Goal: Information Seeking & Learning: Learn about a topic

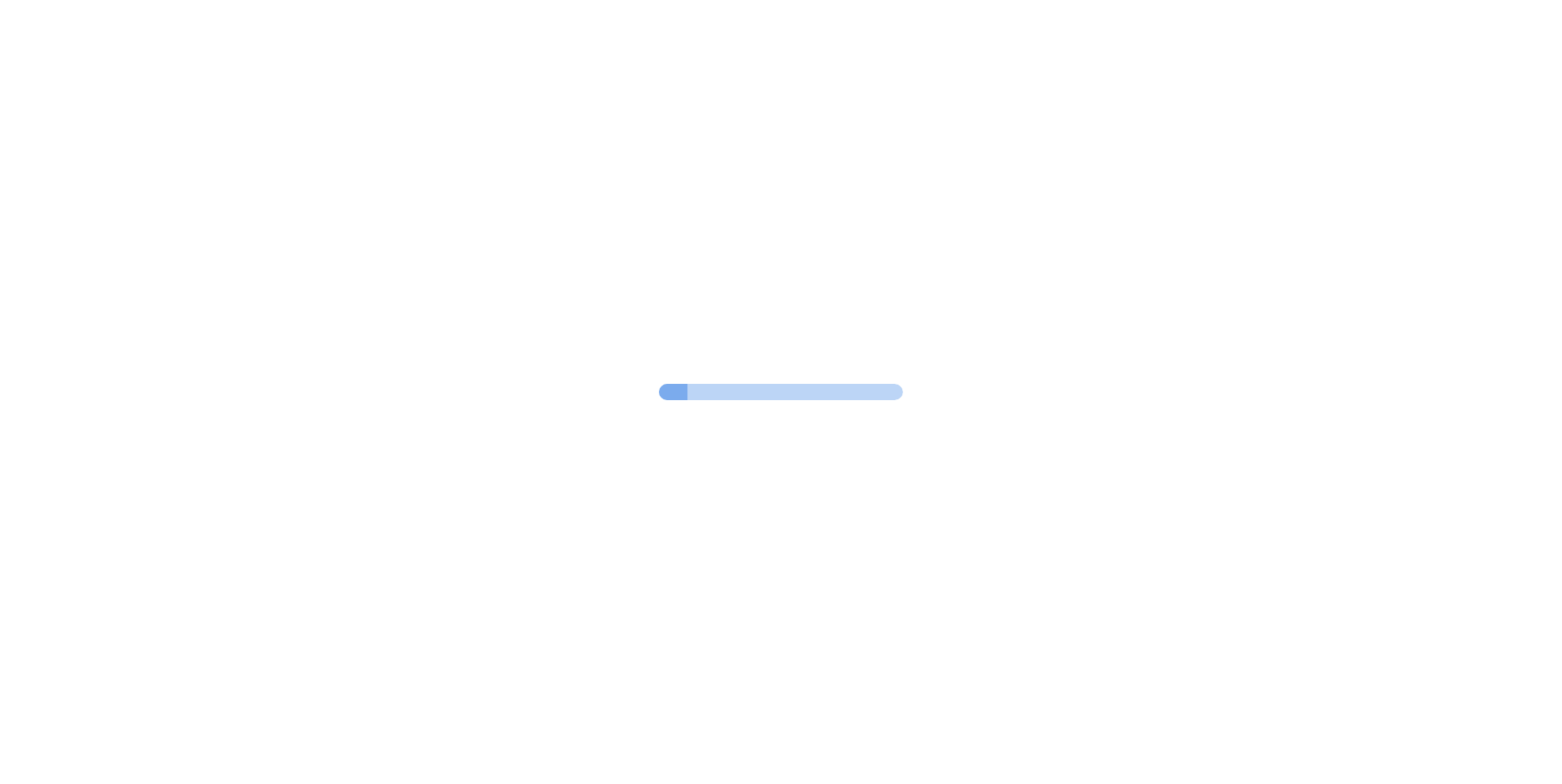
drag, startPoint x: 0, startPoint y: 0, endPoint x: 1237, endPoint y: 139, distance: 1244.8
click at [1237, 139] on div at bounding box center [781, 392] width 1562 height 784
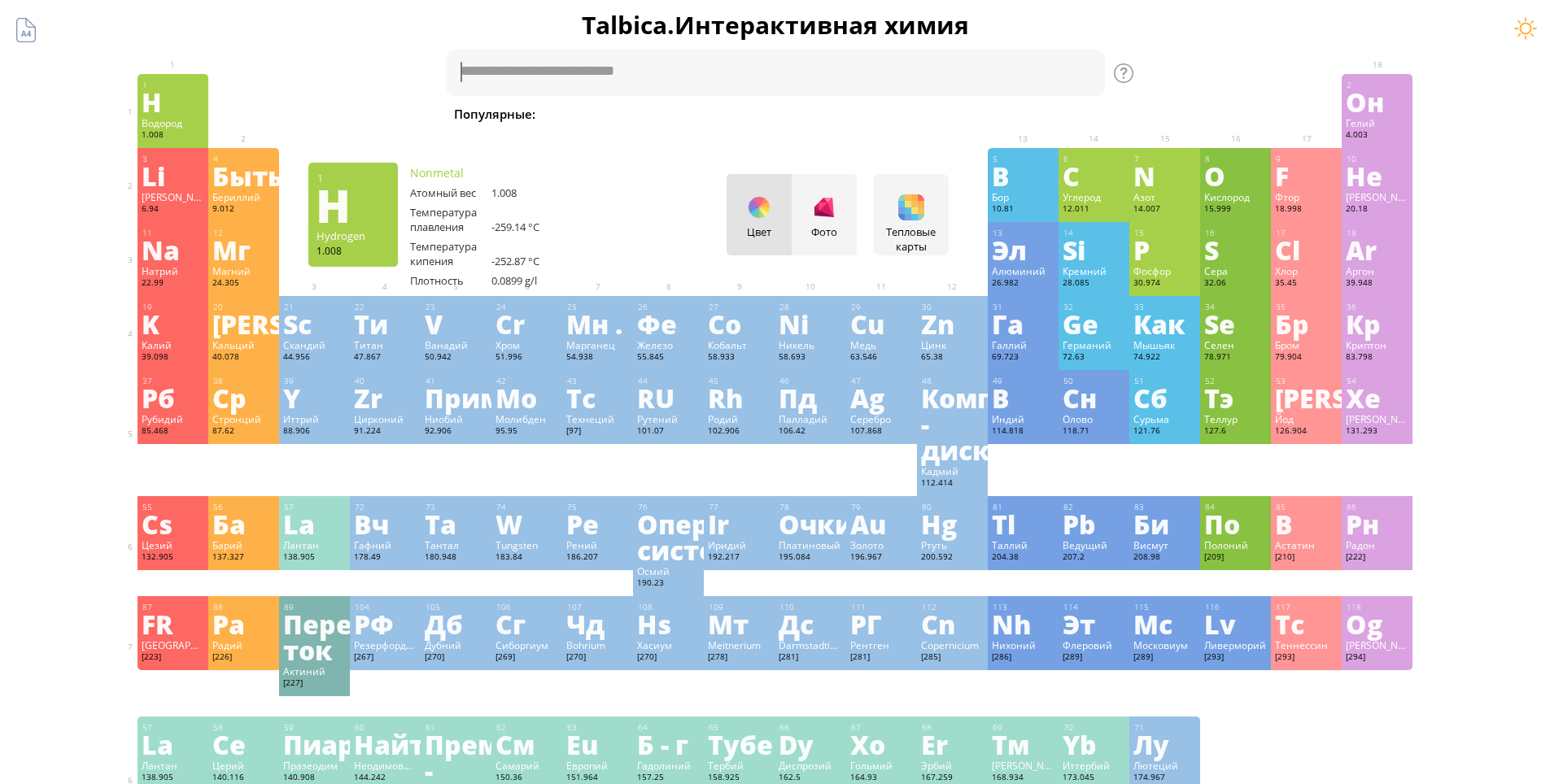
click at [170, 137] on div "1.008" at bounding box center [173, 136] width 62 height 13
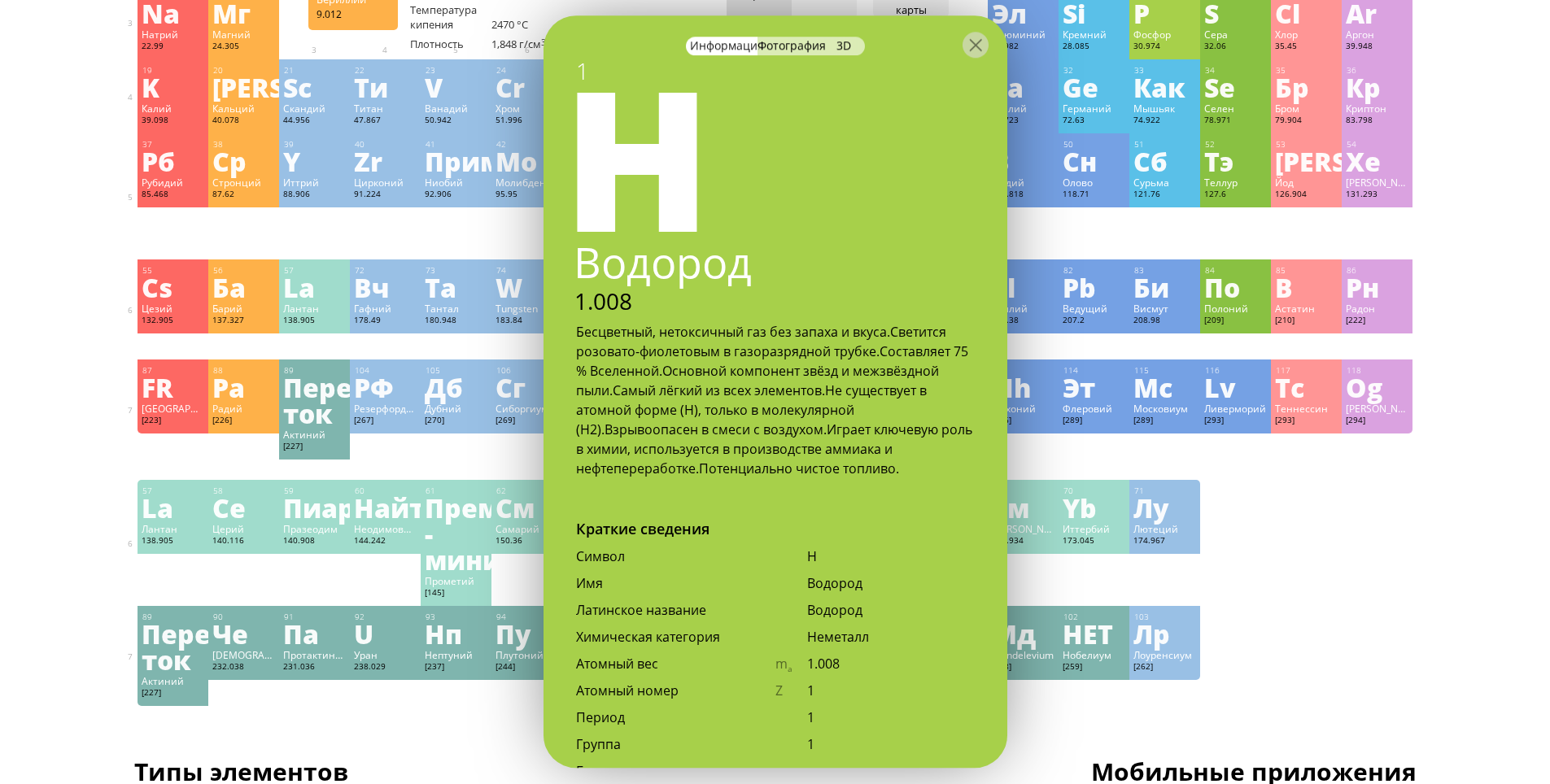
scroll to position [65, 0]
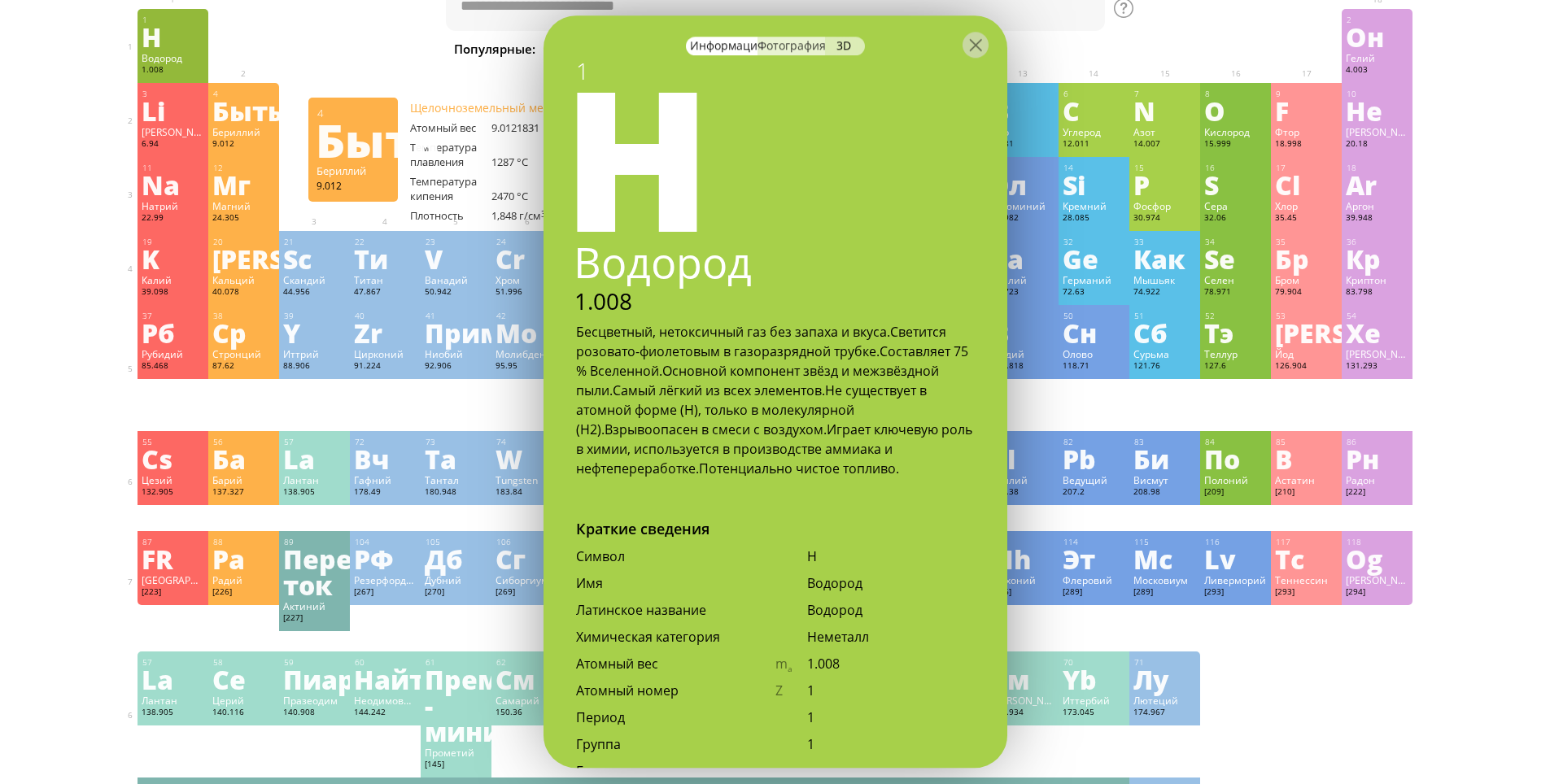
click at [788, 46] on ya-tr-span "Фотография" at bounding box center [792, 45] width 68 height 16
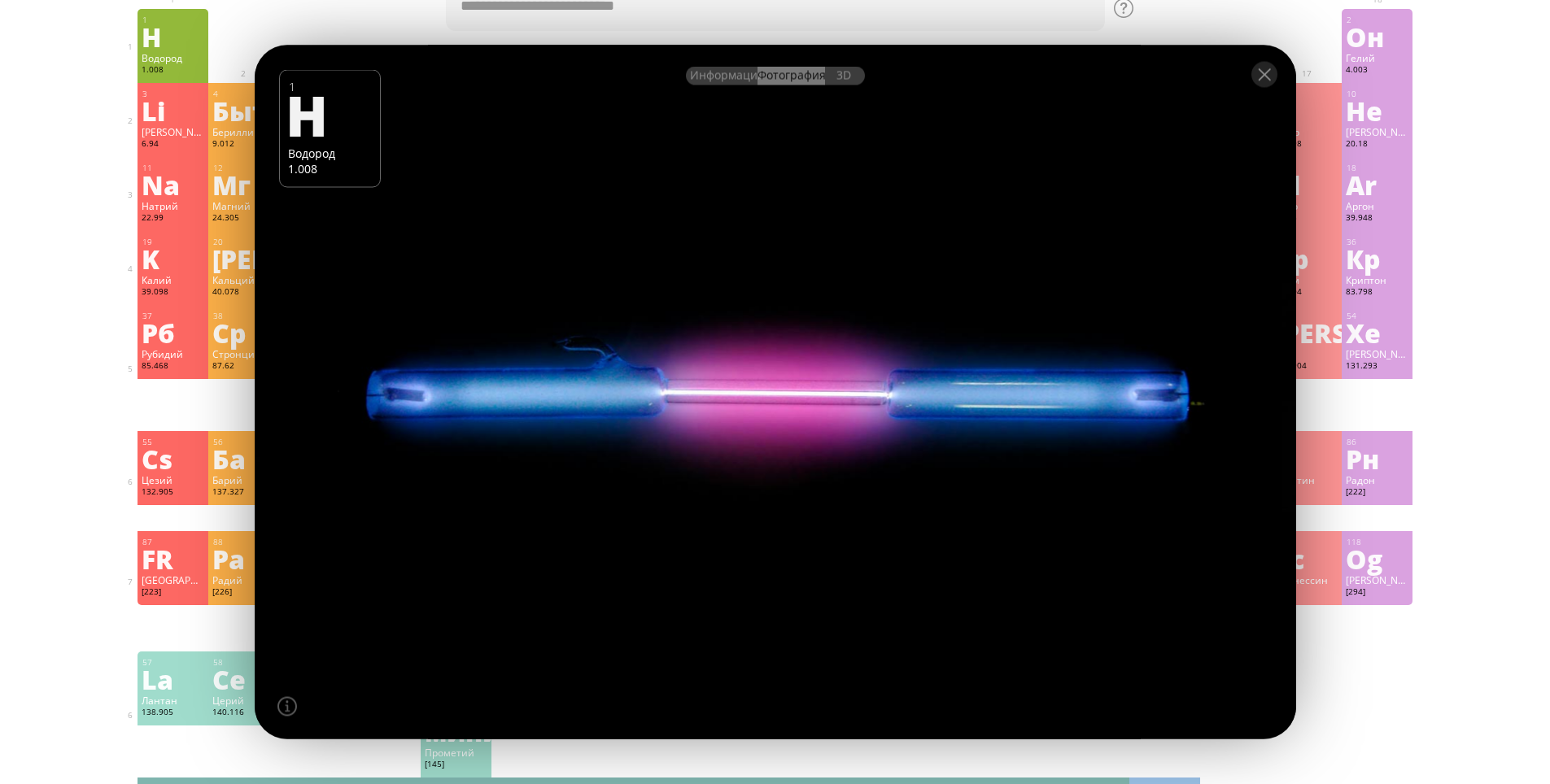
click at [476, 362] on div at bounding box center [775, 392] width 1052 height 701
click at [1036, 377] on div at bounding box center [775, 392] width 1052 height 701
click at [857, 92] on div at bounding box center [775, 74] width 1041 height 57
click at [853, 83] on div "3D" at bounding box center [845, 75] width 40 height 19
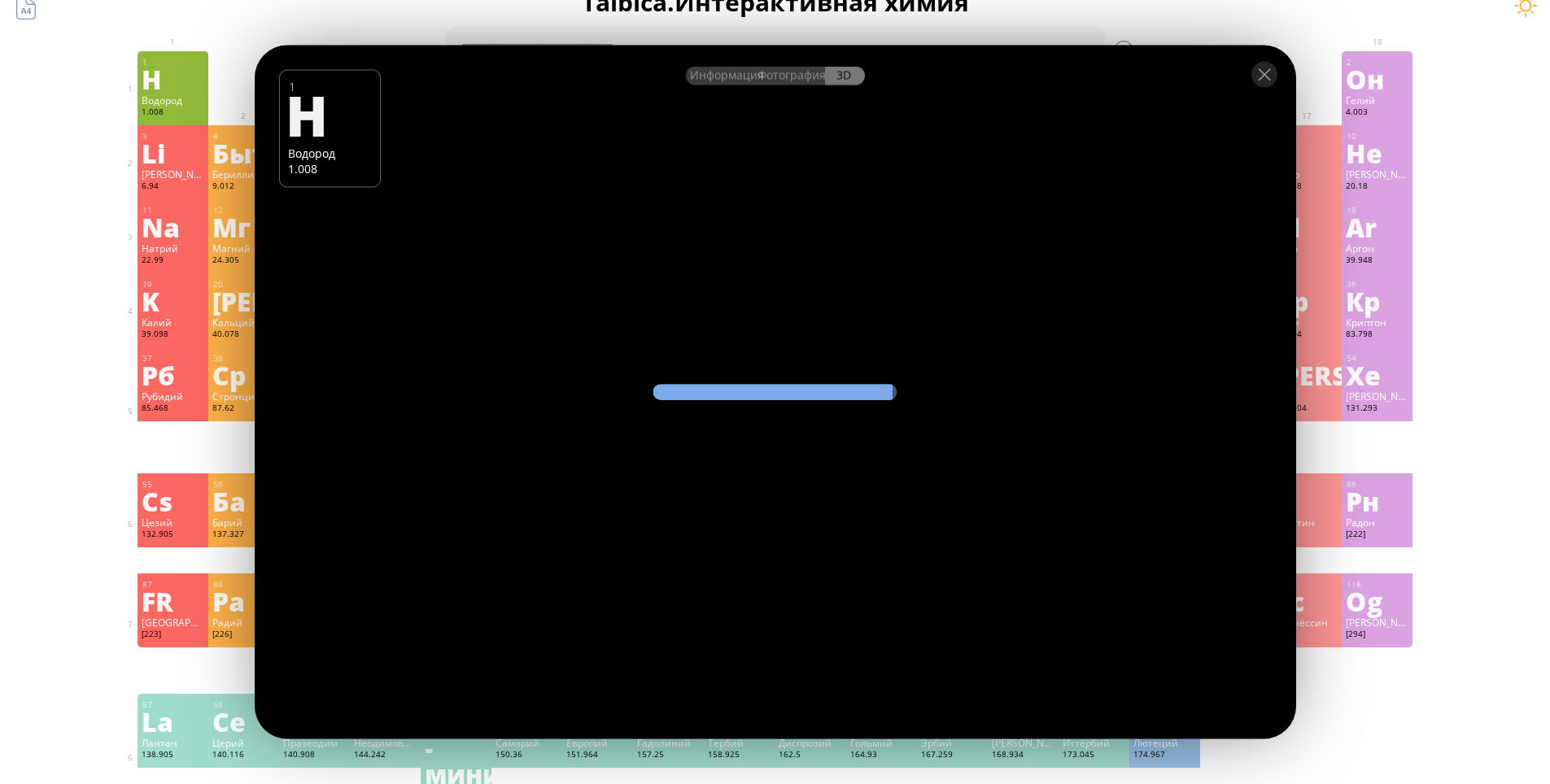
scroll to position [0, 0]
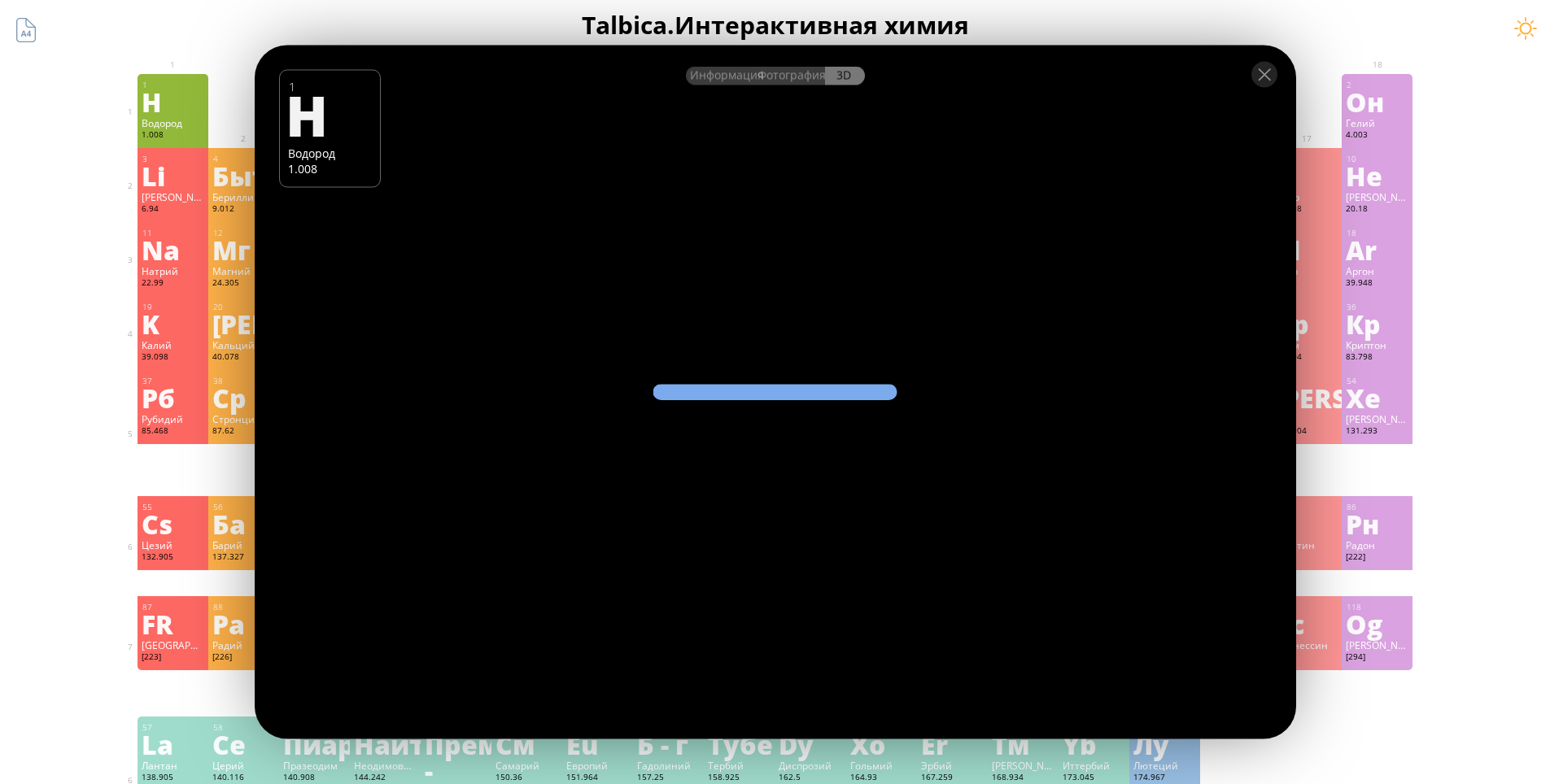
click at [1240, 29] on h1 "Talbica. Интерактивная химия" at bounding box center [775, 25] width 1302 height 33
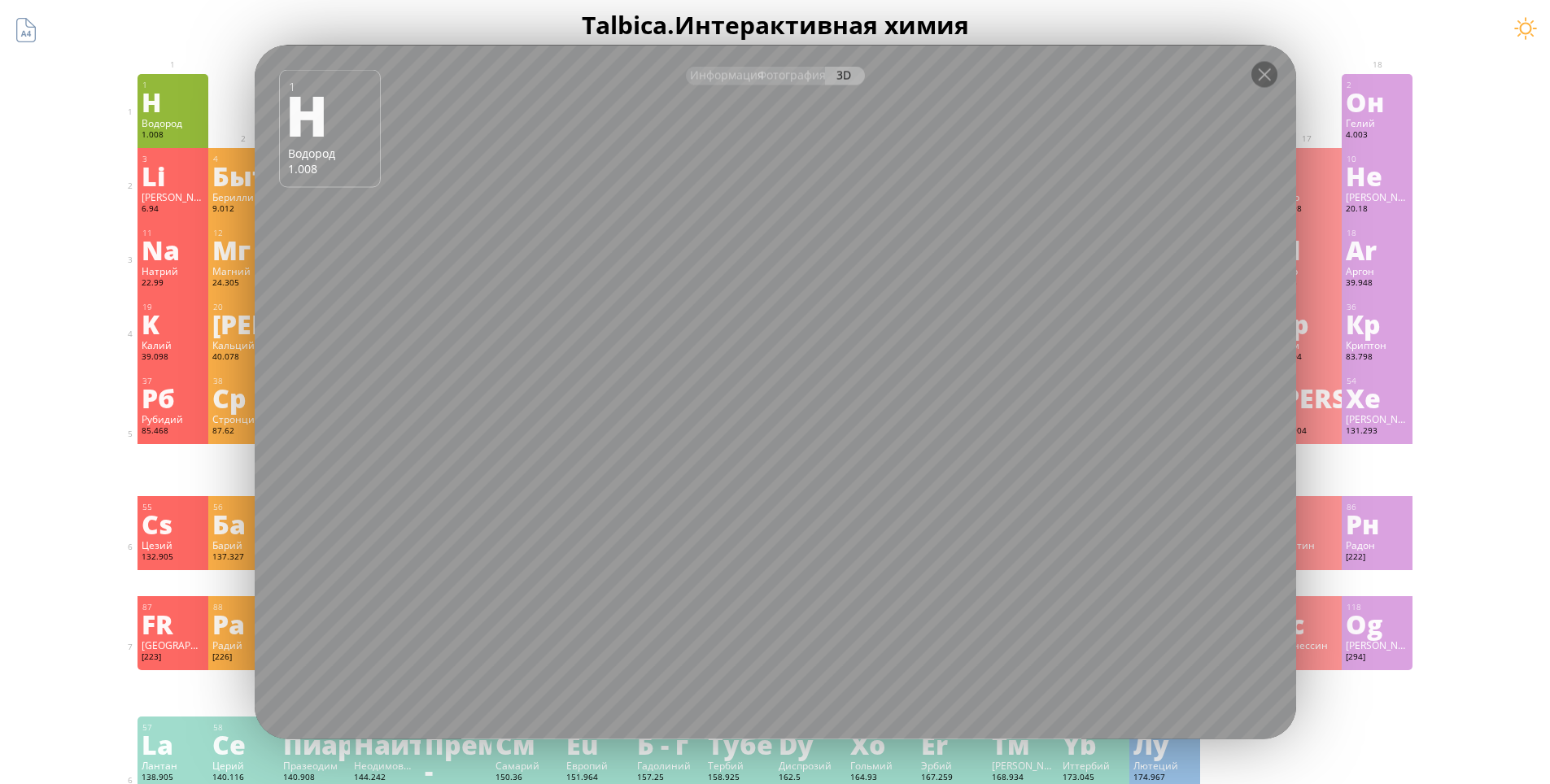
click at [1350, 32] on h1 "Talbica. Интерактивная химия" at bounding box center [775, 25] width 1302 height 33
click at [1261, 78] on div at bounding box center [1264, 75] width 26 height 26
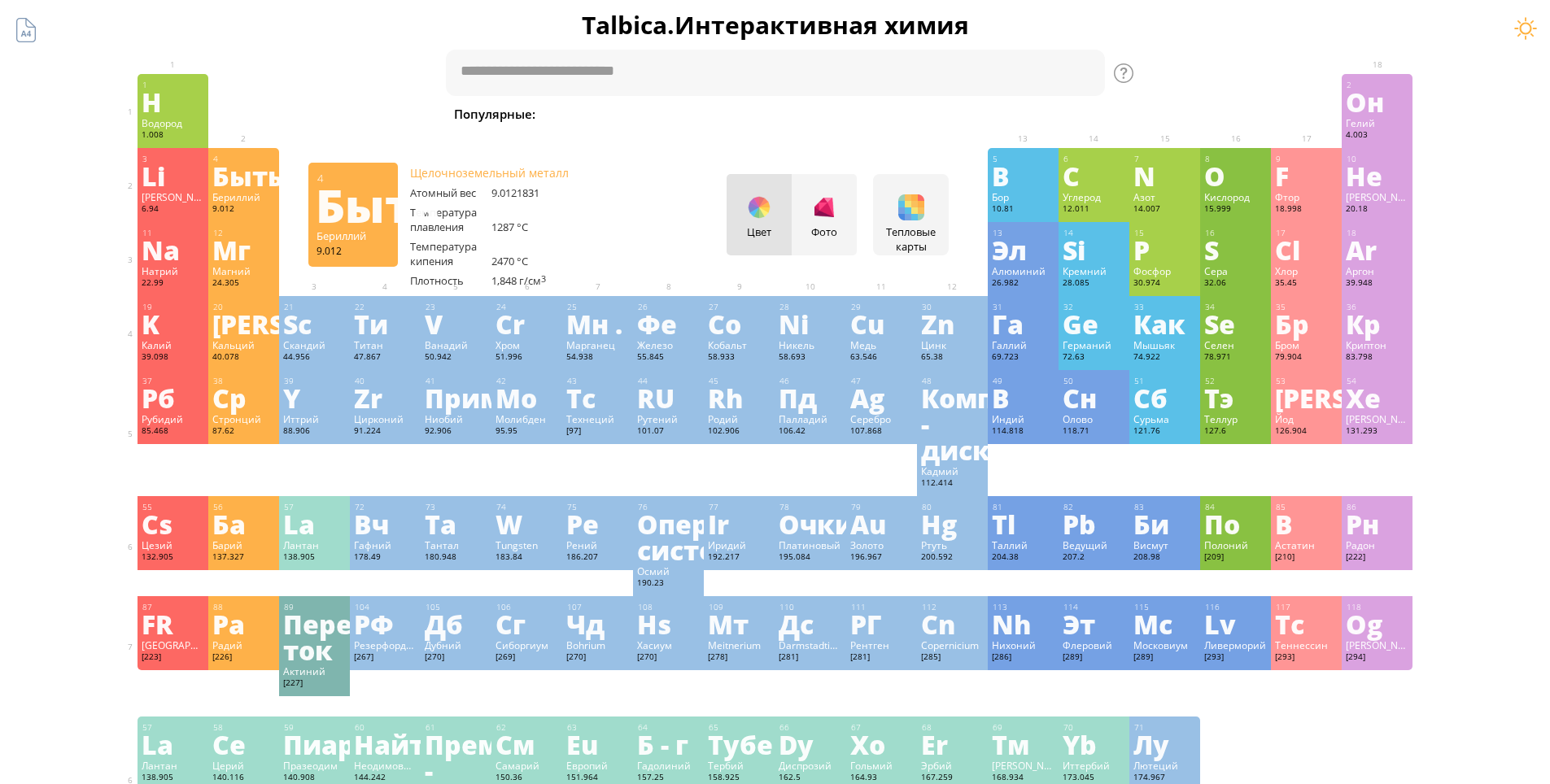
click at [758, 235] on div "Цвет Фото" at bounding box center [791, 215] width 130 height 81
click at [765, 219] on div "Цвет Фото" at bounding box center [791, 215] width 130 height 81
click at [828, 222] on div "Фото" at bounding box center [824, 215] width 65 height 81
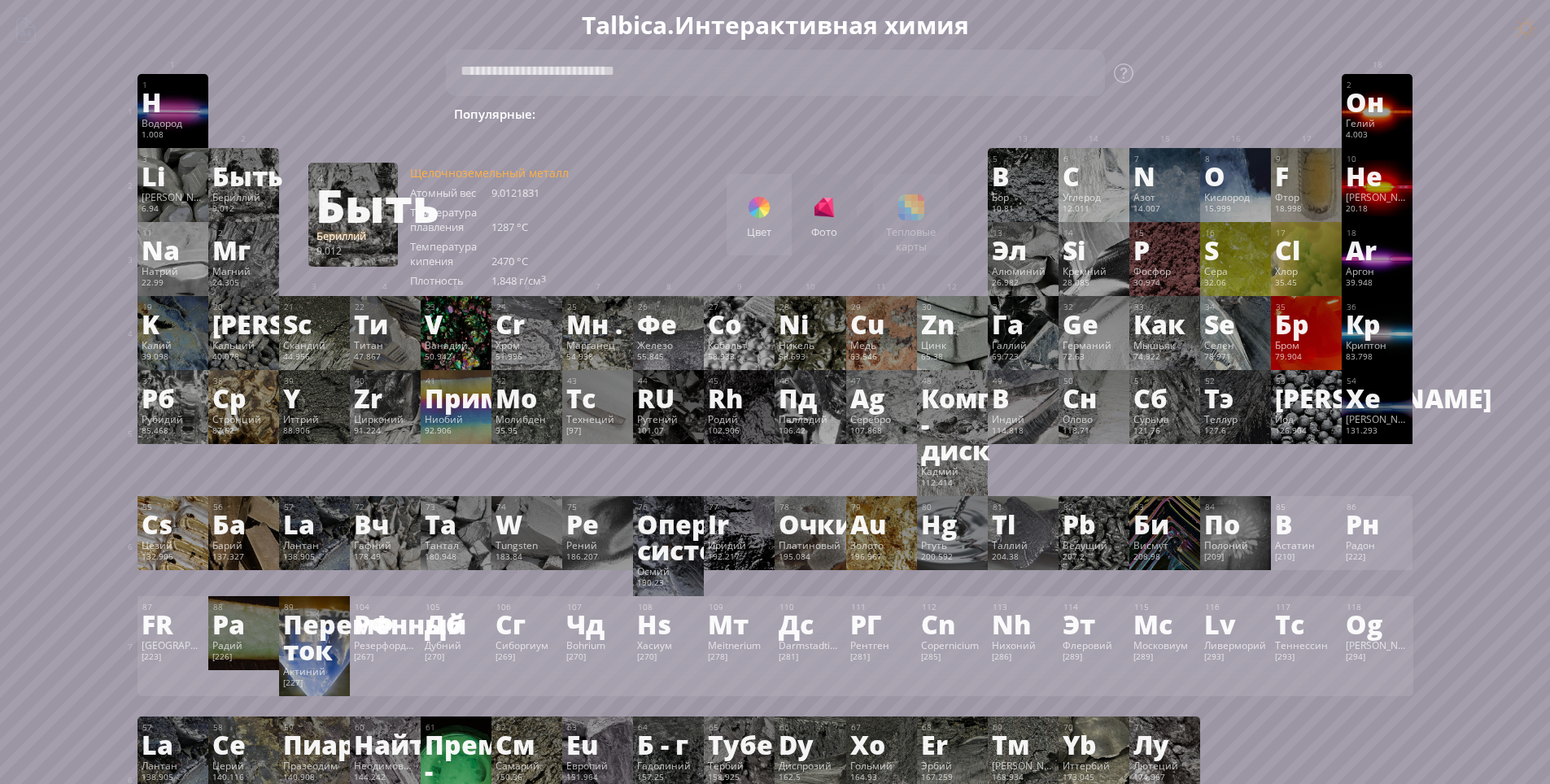
click at [925, 216] on div "Цвет Фото Тепловые карты Heatmaps Normal mode Melting point Boiling point Densi…" at bounding box center [837, 215] width 222 height 81
click at [767, 251] on div "Цвет" at bounding box center [758, 215] width 65 height 81
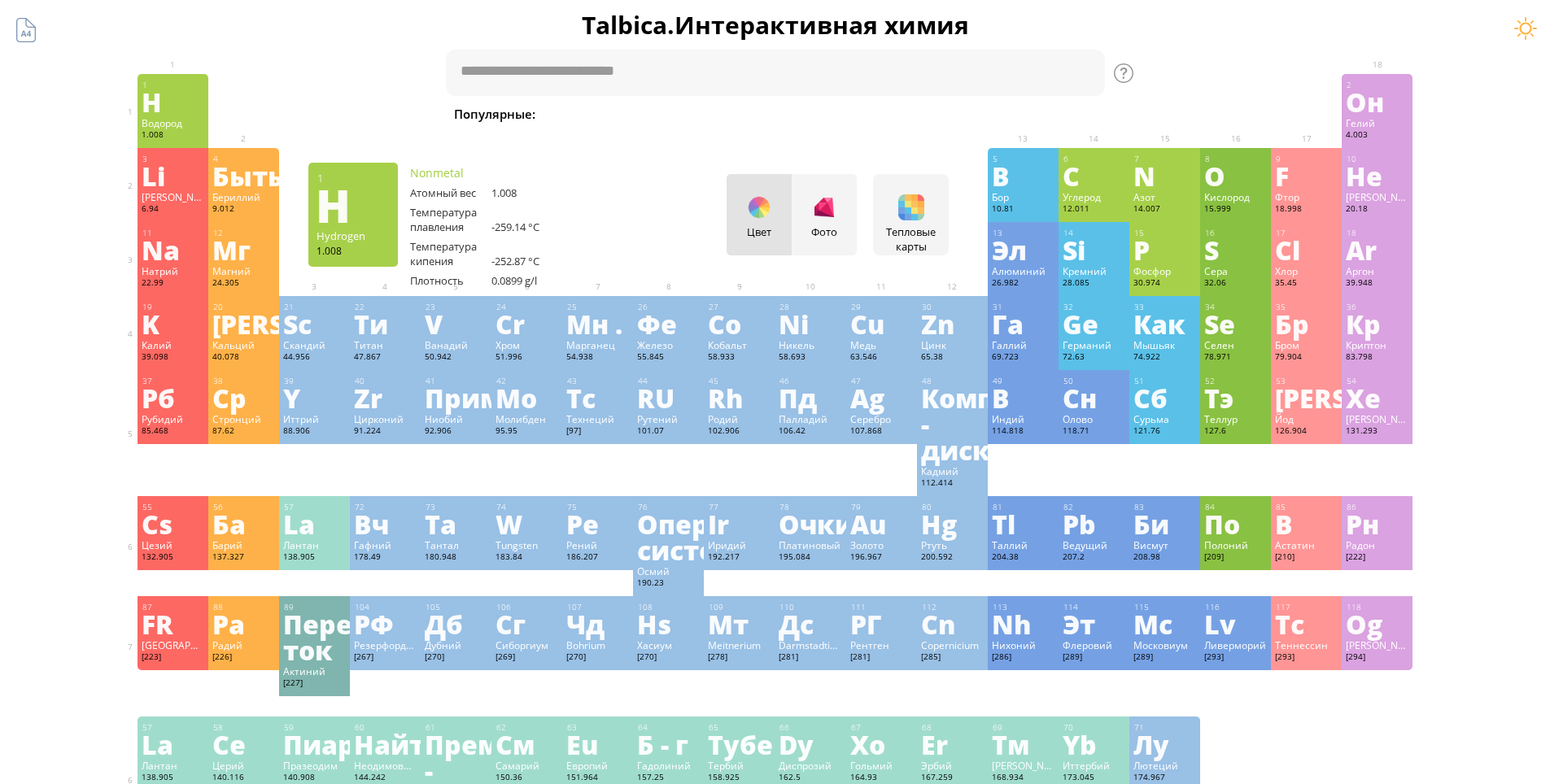
click at [173, 105] on div "H" at bounding box center [173, 101] width 62 height 26
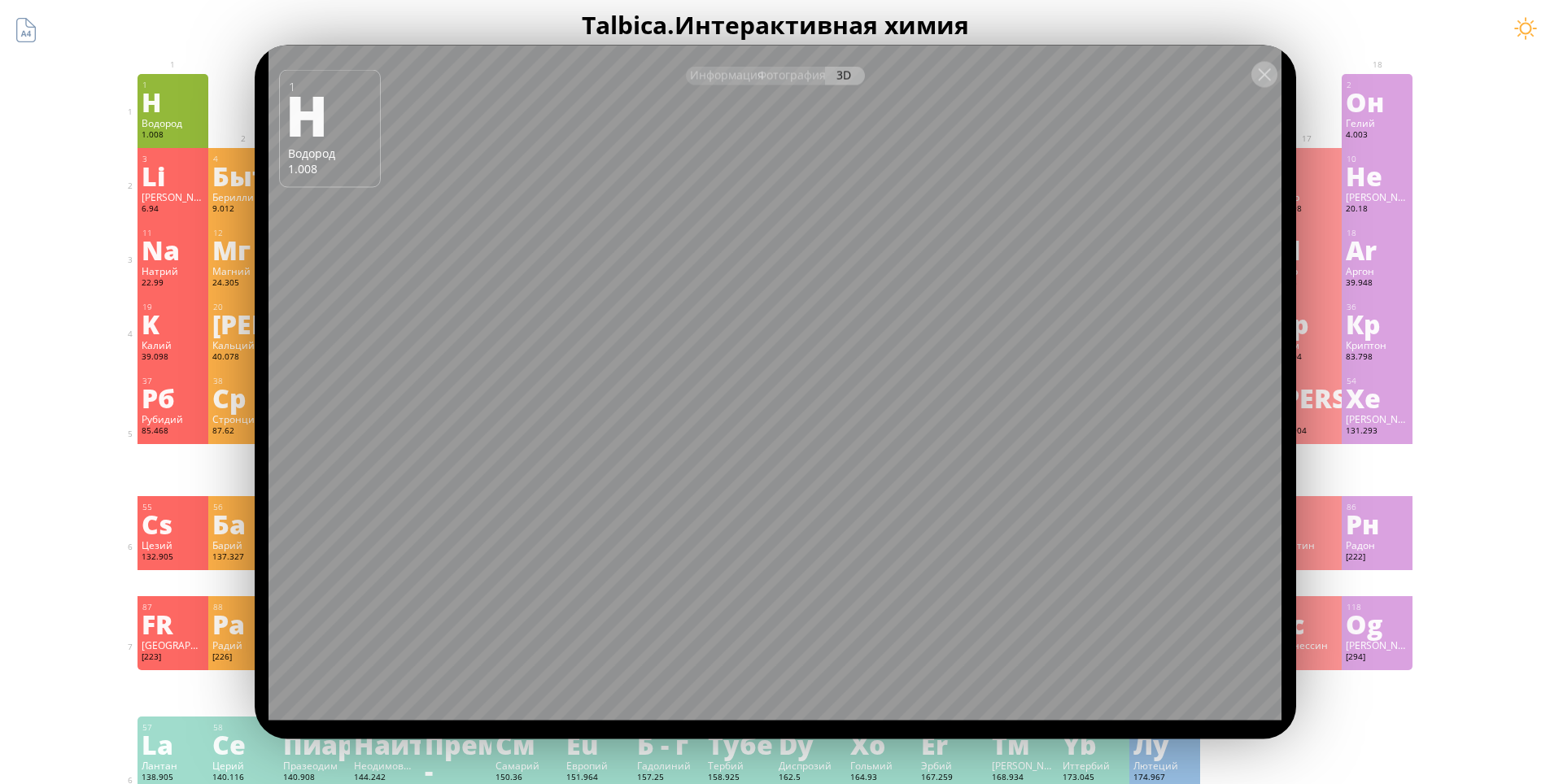
click at [1271, 83] on div at bounding box center [1264, 75] width 26 height 26
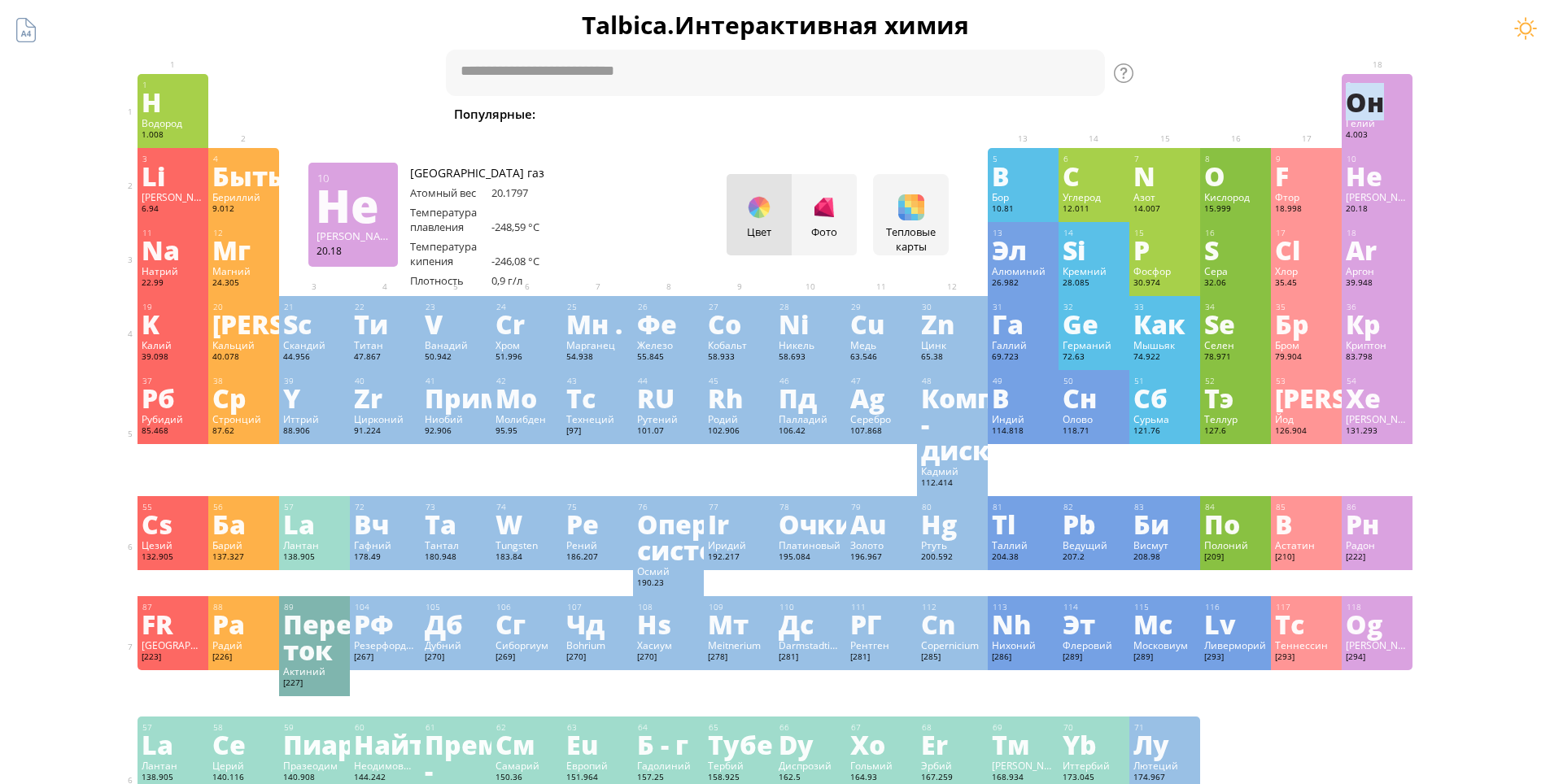
click at [1362, 176] on ya-tr-span "Не" at bounding box center [1364, 175] width 37 height 37
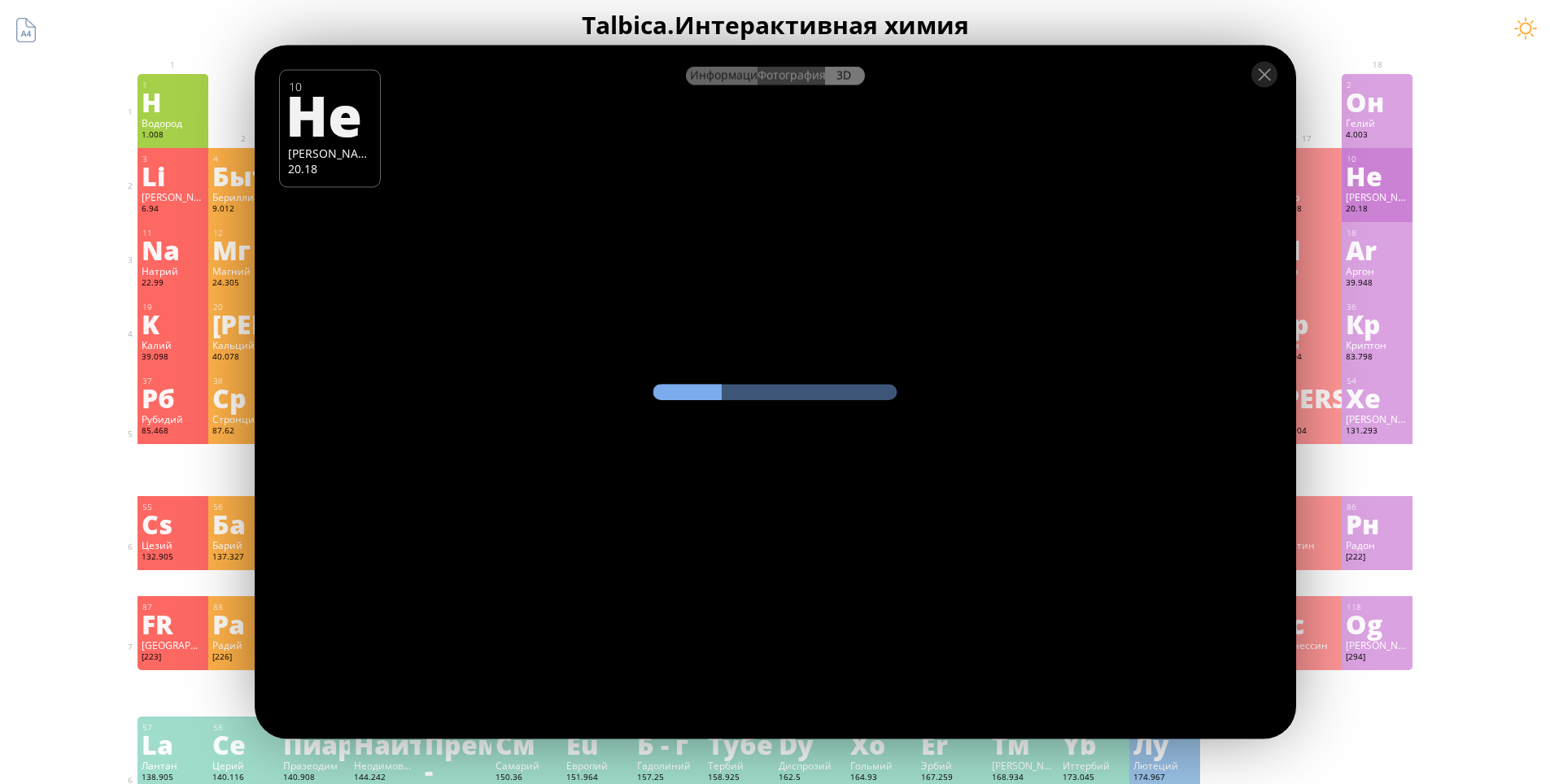
click at [732, 74] on ya-tr-span "Информация" at bounding box center [726, 75] width 74 height 16
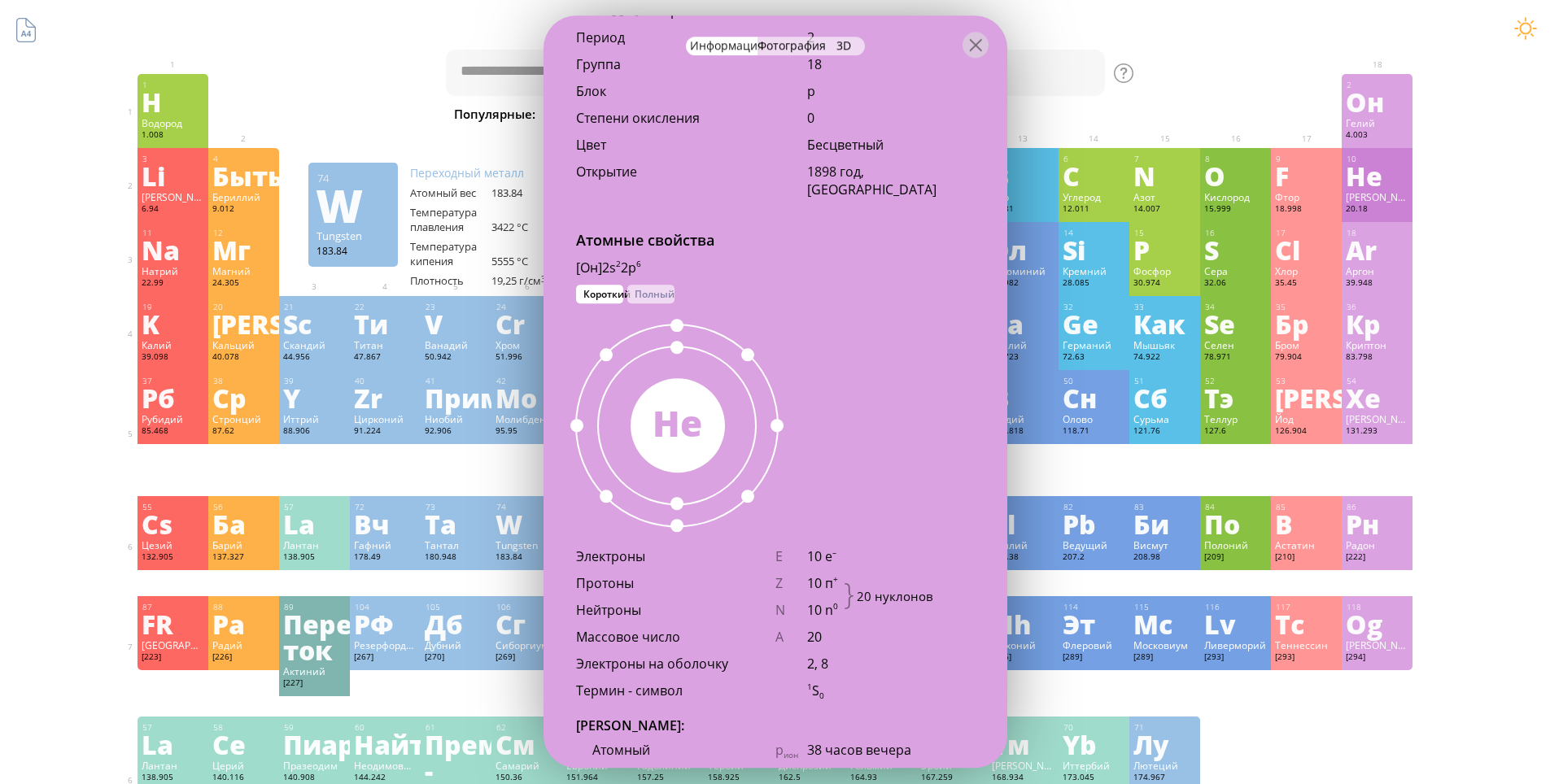
scroll to position [732, 0]
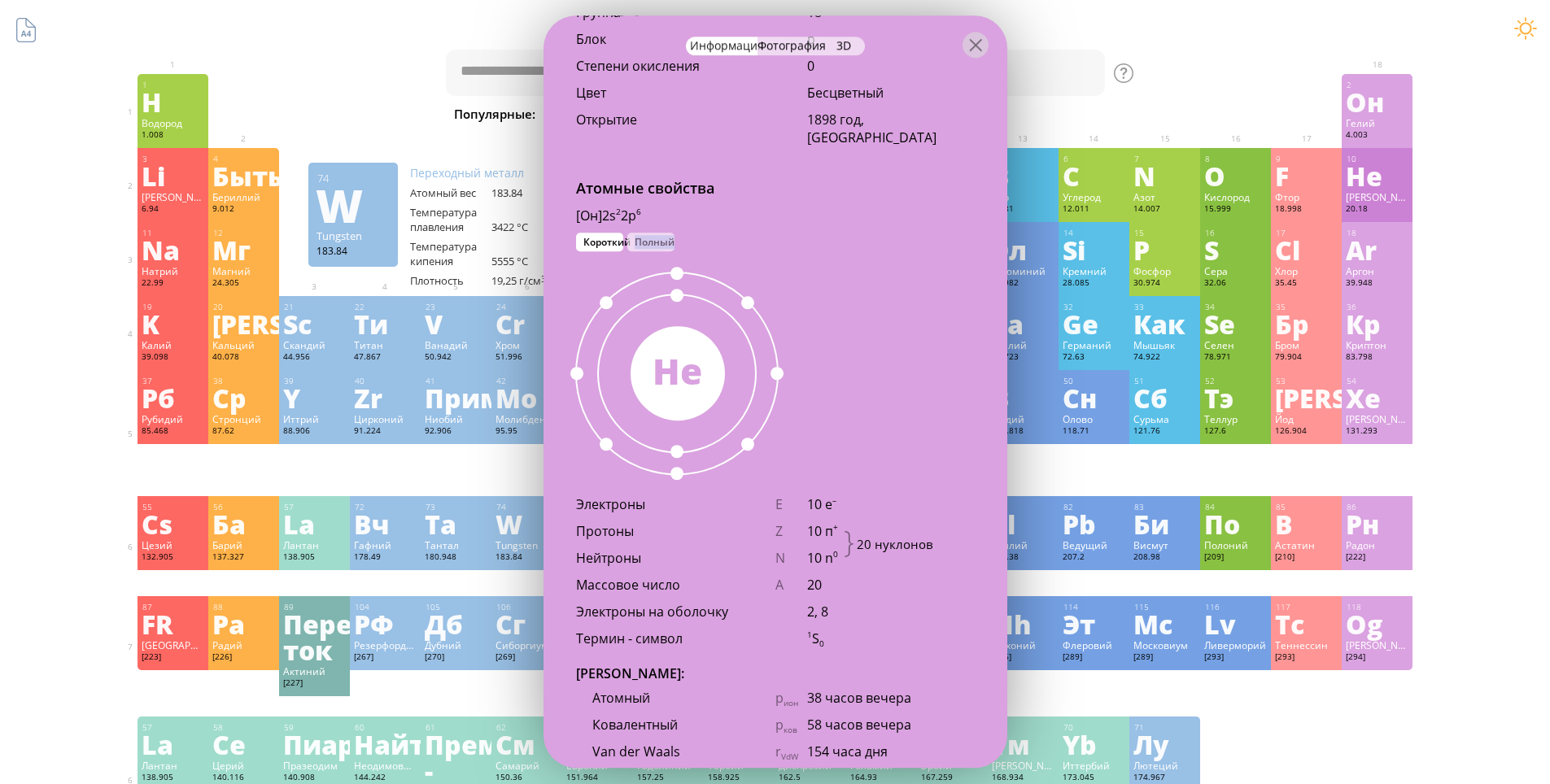
click at [1306, 28] on h1 "Talbica. Интерактивная химия" at bounding box center [775, 25] width 1302 height 33
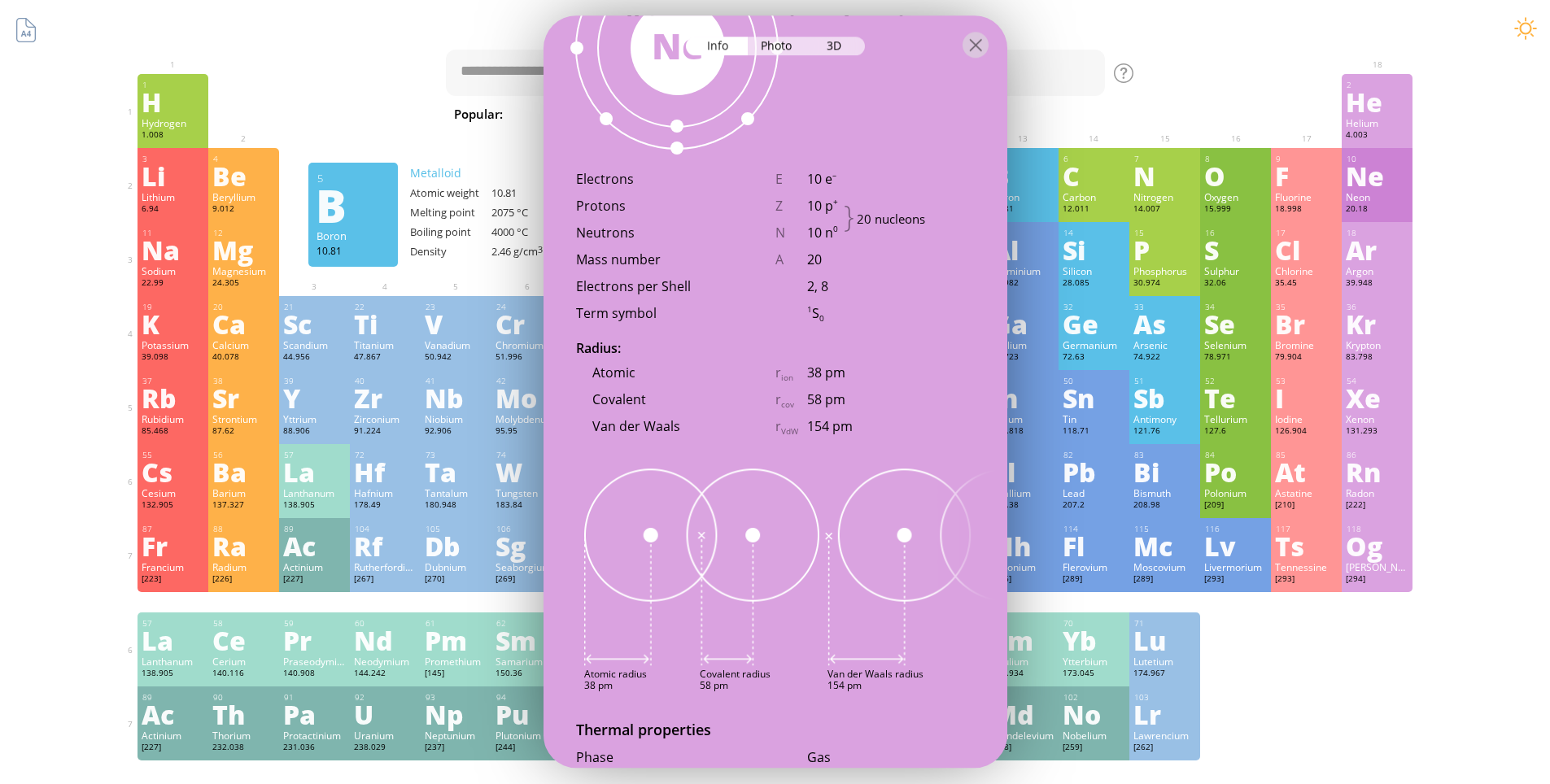
scroll to position [1181, 0]
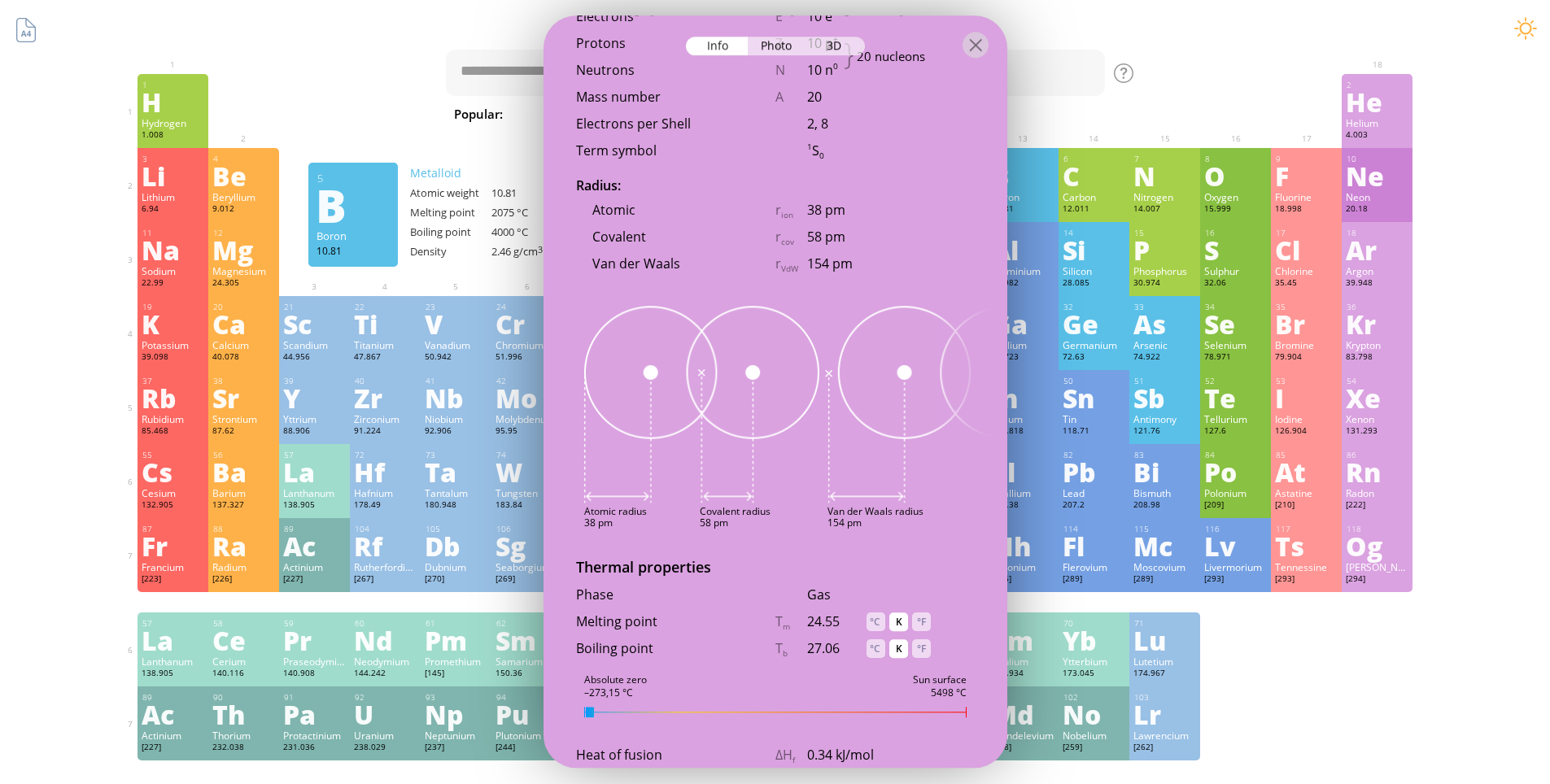
click at [711, 432] on img at bounding box center [796, 405] width 423 height 197
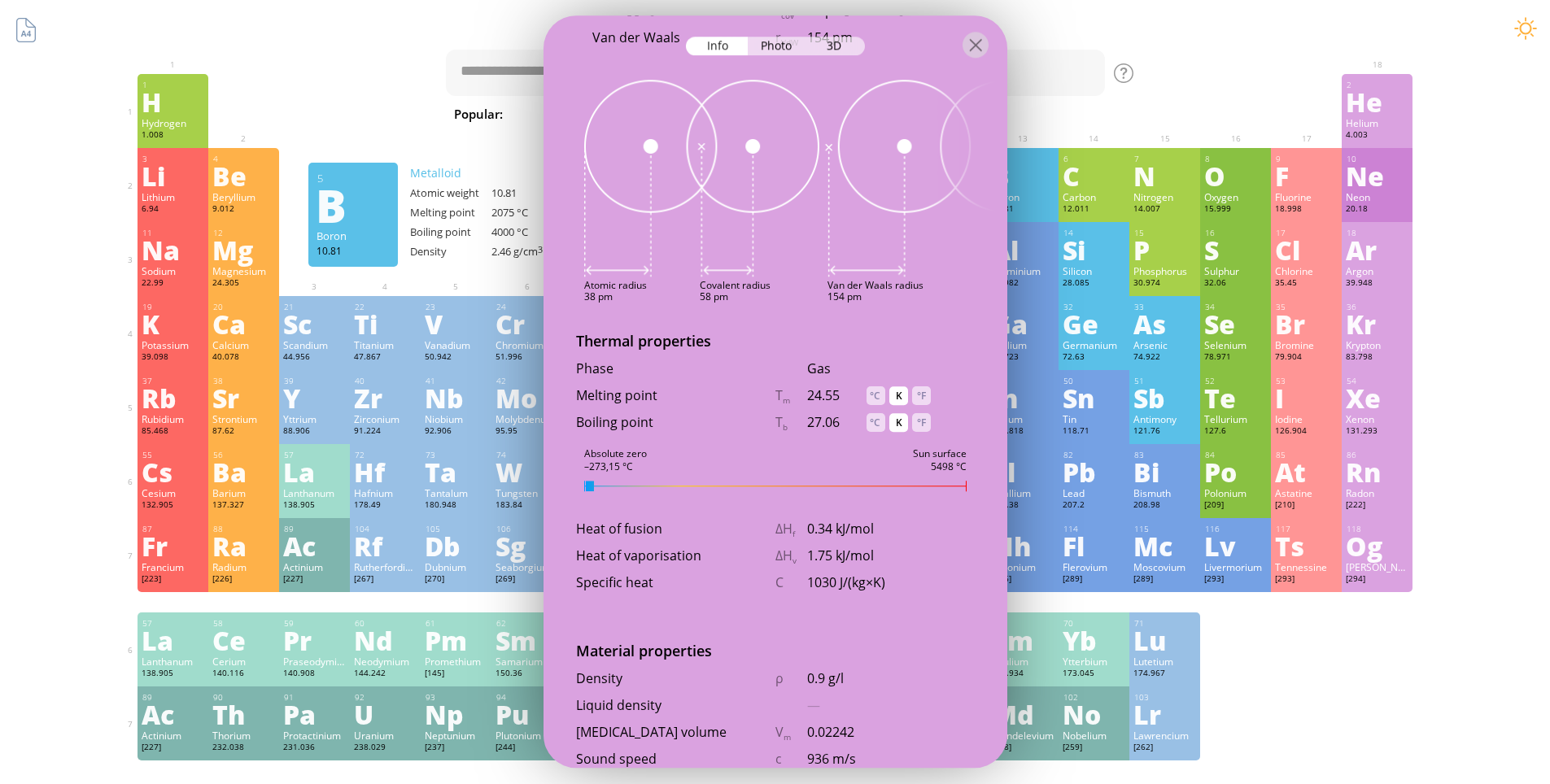
scroll to position [1425, 0]
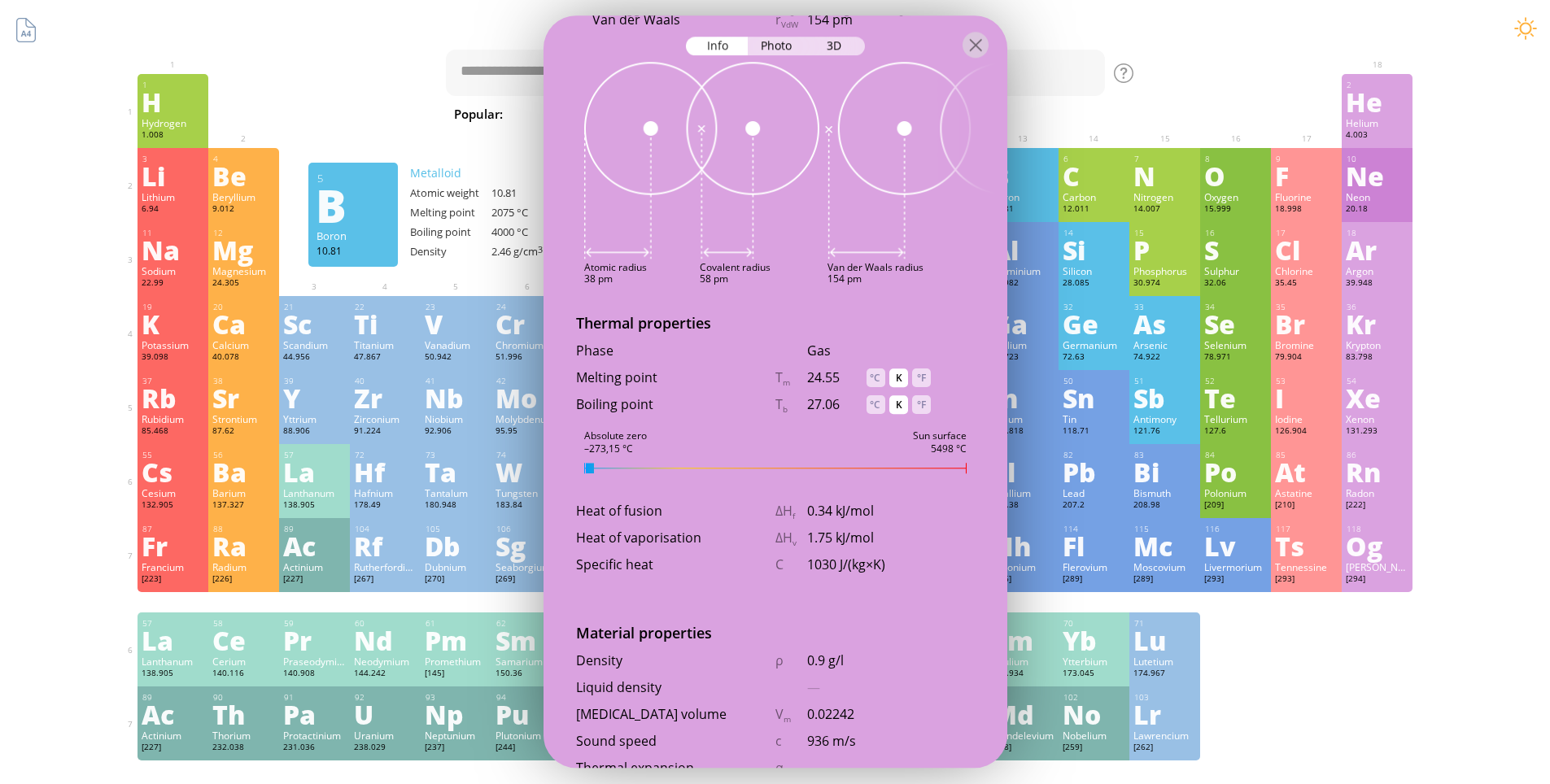
click at [711, 432] on div "10 Ne Neon 20.18 Colorless, non–toxic gas without odor or taste. Glows orange-r…" at bounding box center [775, 392] width 464 height 752
click at [875, 384] on ya-tr-span "°C" at bounding box center [875, 377] width 11 height 14
click at [873, 407] on div "°C" at bounding box center [875, 404] width 19 height 19
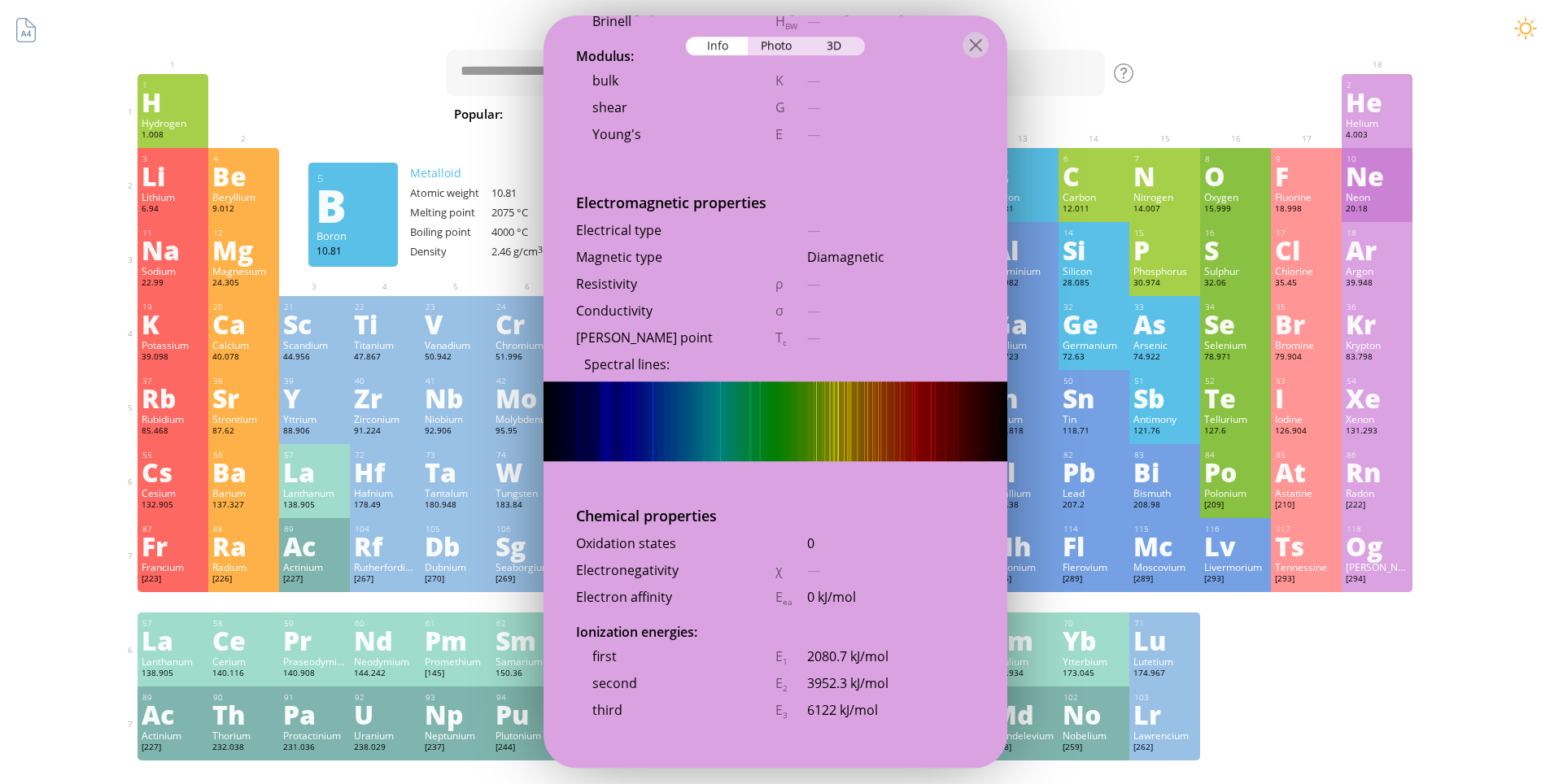
scroll to position [2564, 0]
click at [857, 435] on img at bounding box center [775, 421] width 464 height 80
click at [655, 427] on img at bounding box center [775, 421] width 464 height 80
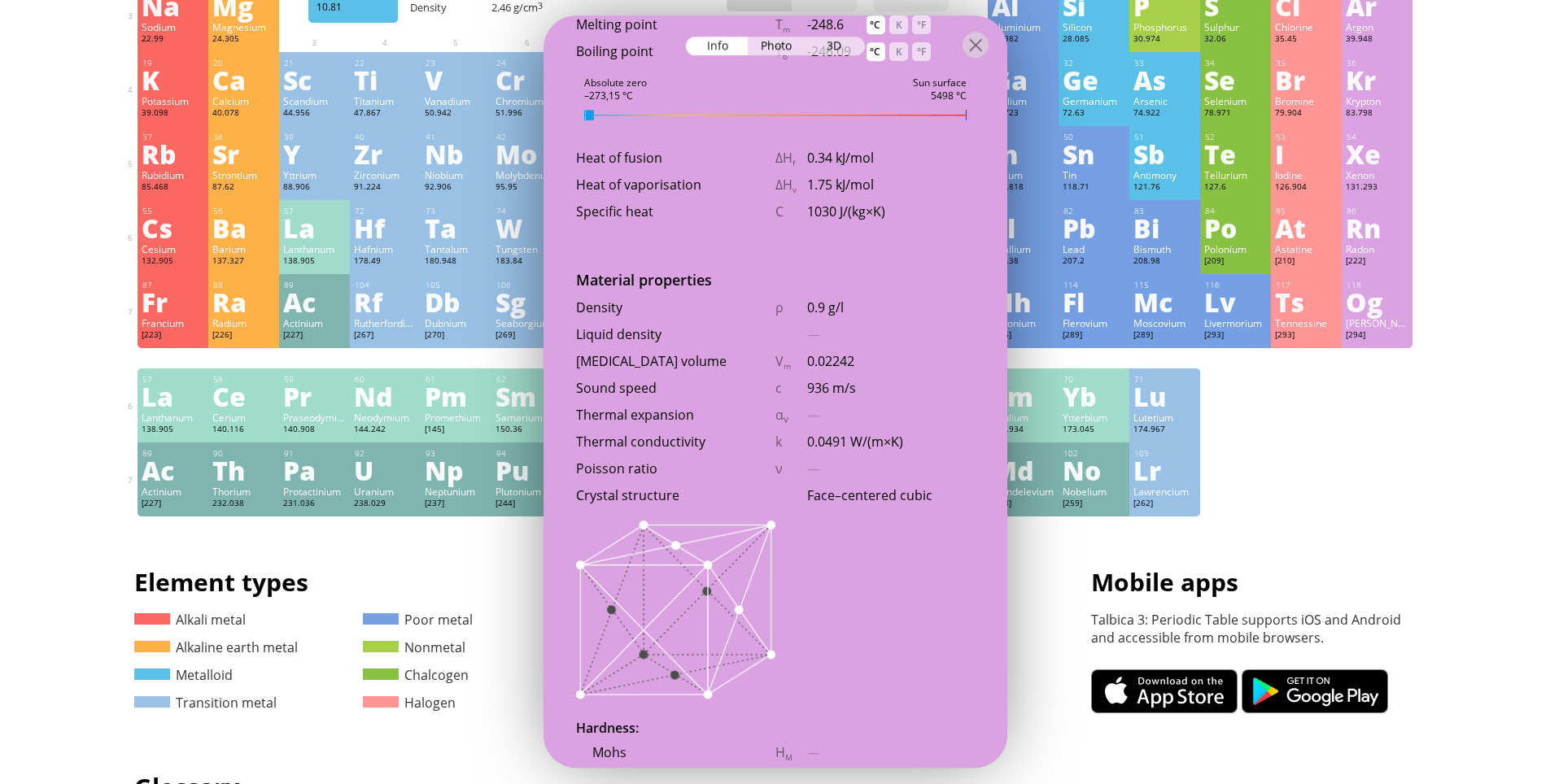
scroll to position [1621, 0]
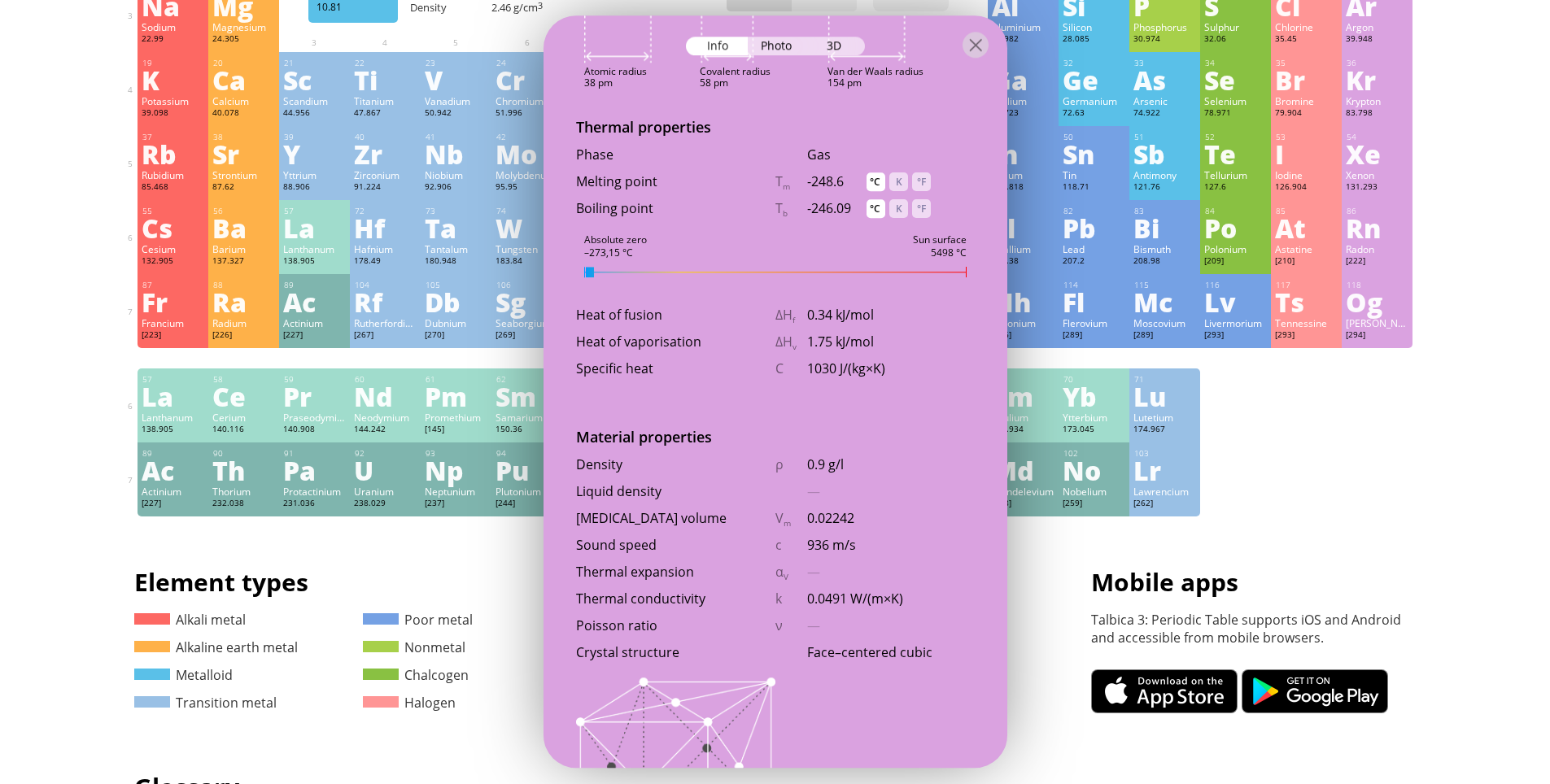
click at [1338, 484] on div "1 H Hydrogen 1.008 −1, +1 −1, +1 -259.14 °C -252.87 °C 0.0899 g/l 1s 1 2 He Hel…" at bounding box center [775, 173] width 1275 height 686
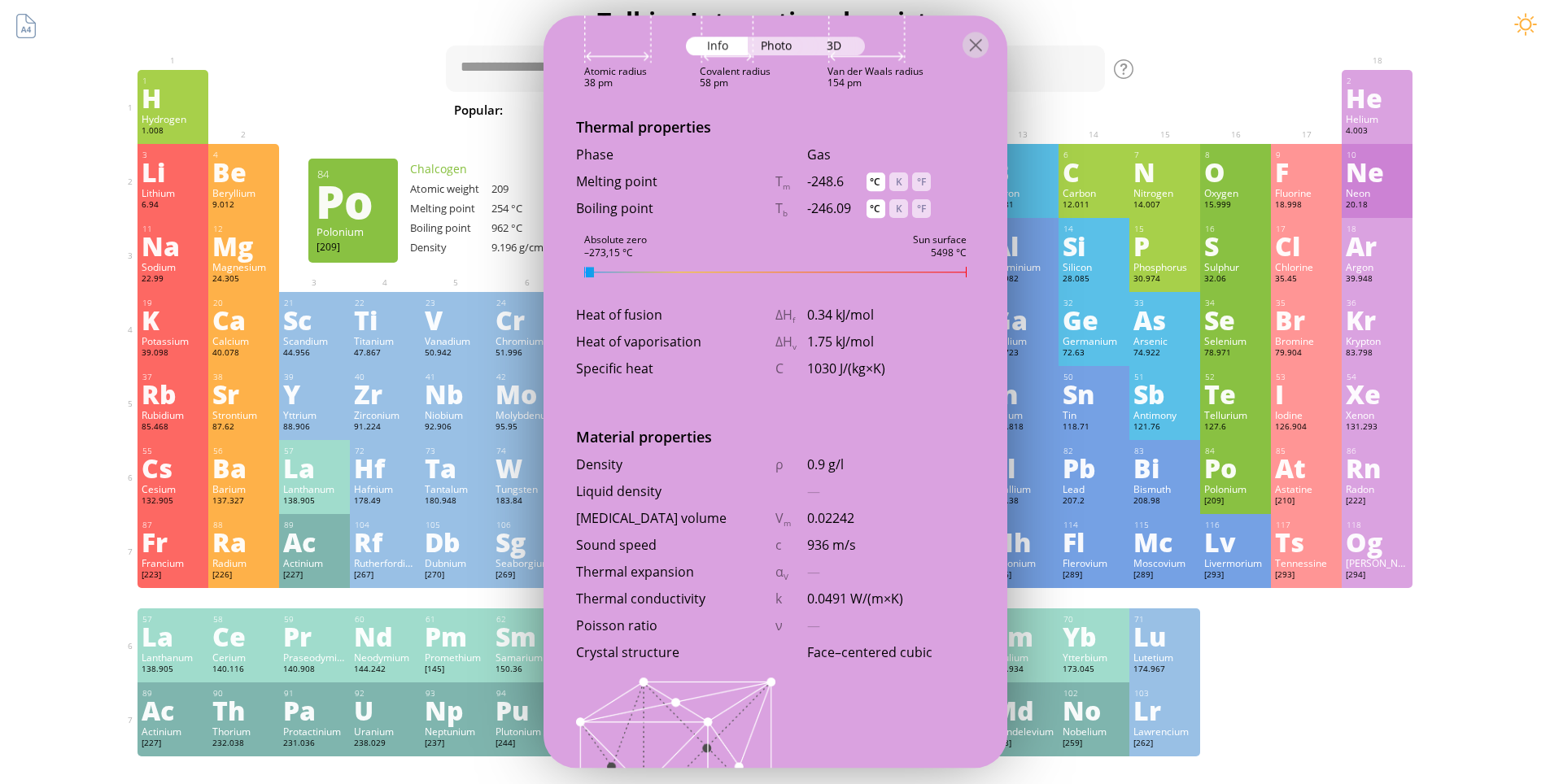
scroll to position [0, 0]
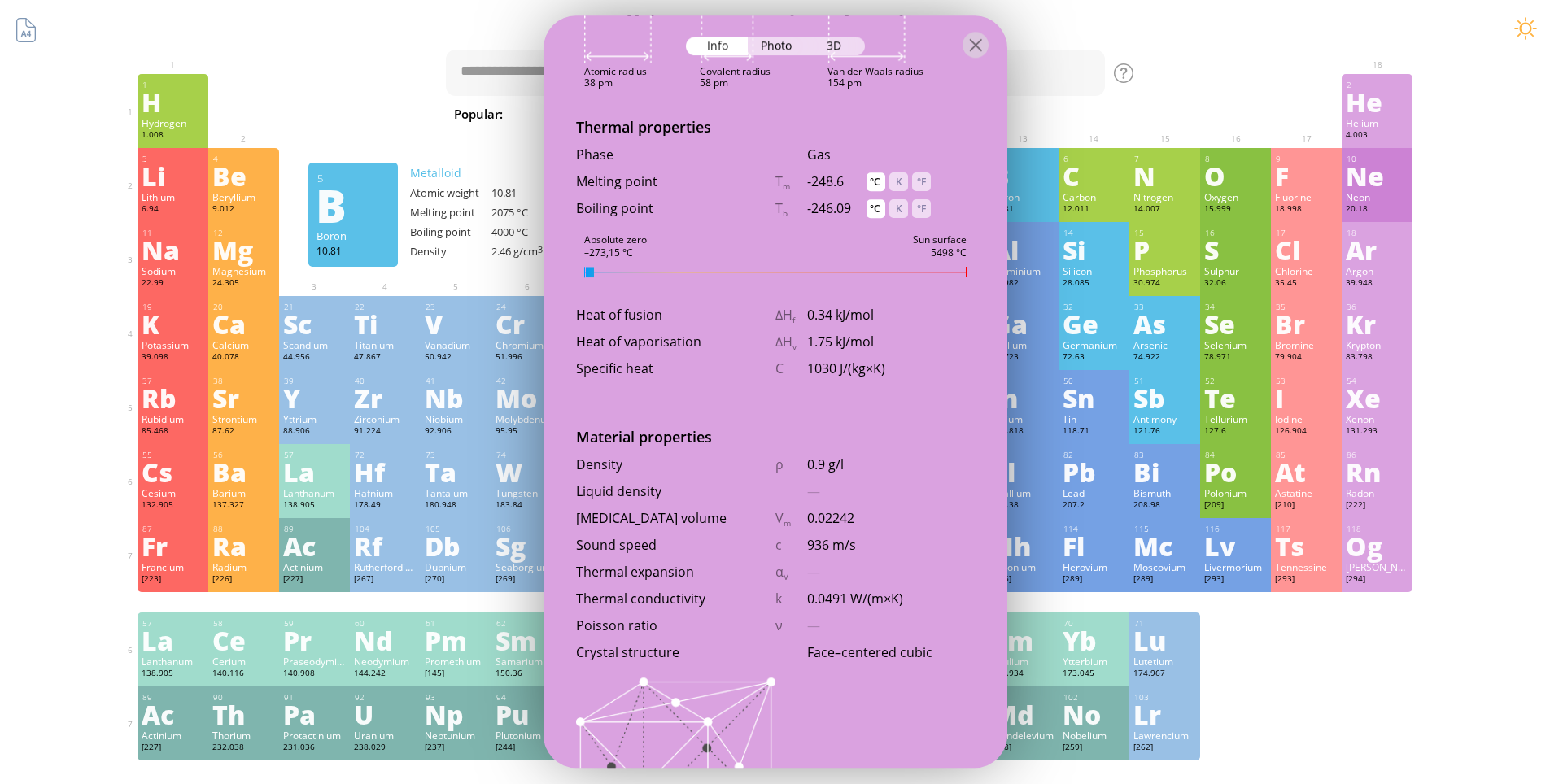
click at [988, 47] on div at bounding box center [775, 44] width 464 height 57
click at [1130, 76] on div at bounding box center [1124, 73] width 20 height 20
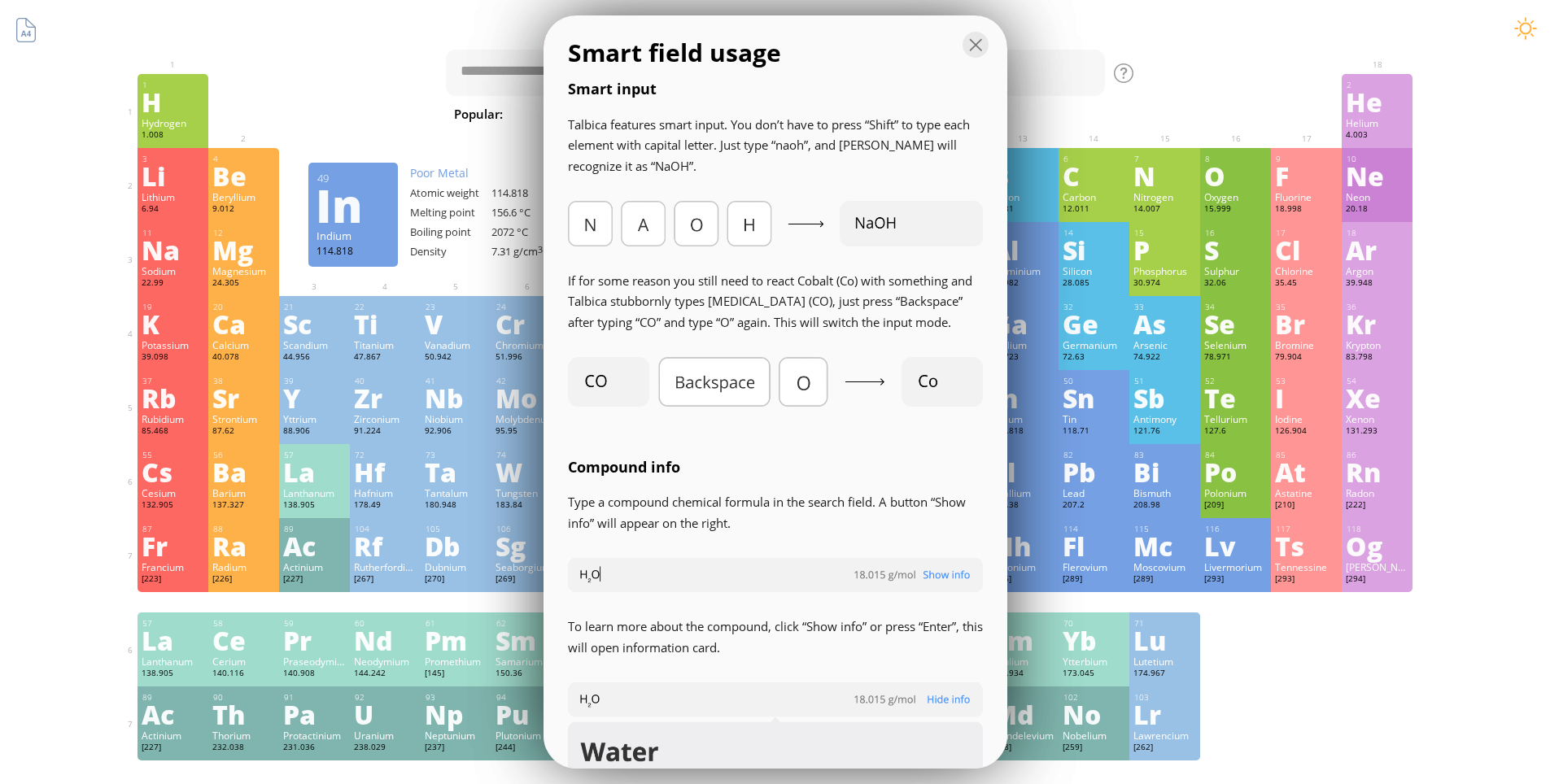
click at [617, 221] on img at bounding box center [775, 223] width 415 height 45
click at [763, 229] on img at bounding box center [775, 223] width 415 height 45
click at [758, 229] on img at bounding box center [775, 223] width 415 height 45
click at [709, 399] on img at bounding box center [775, 382] width 415 height 50
click at [827, 383] on img at bounding box center [775, 382] width 415 height 50
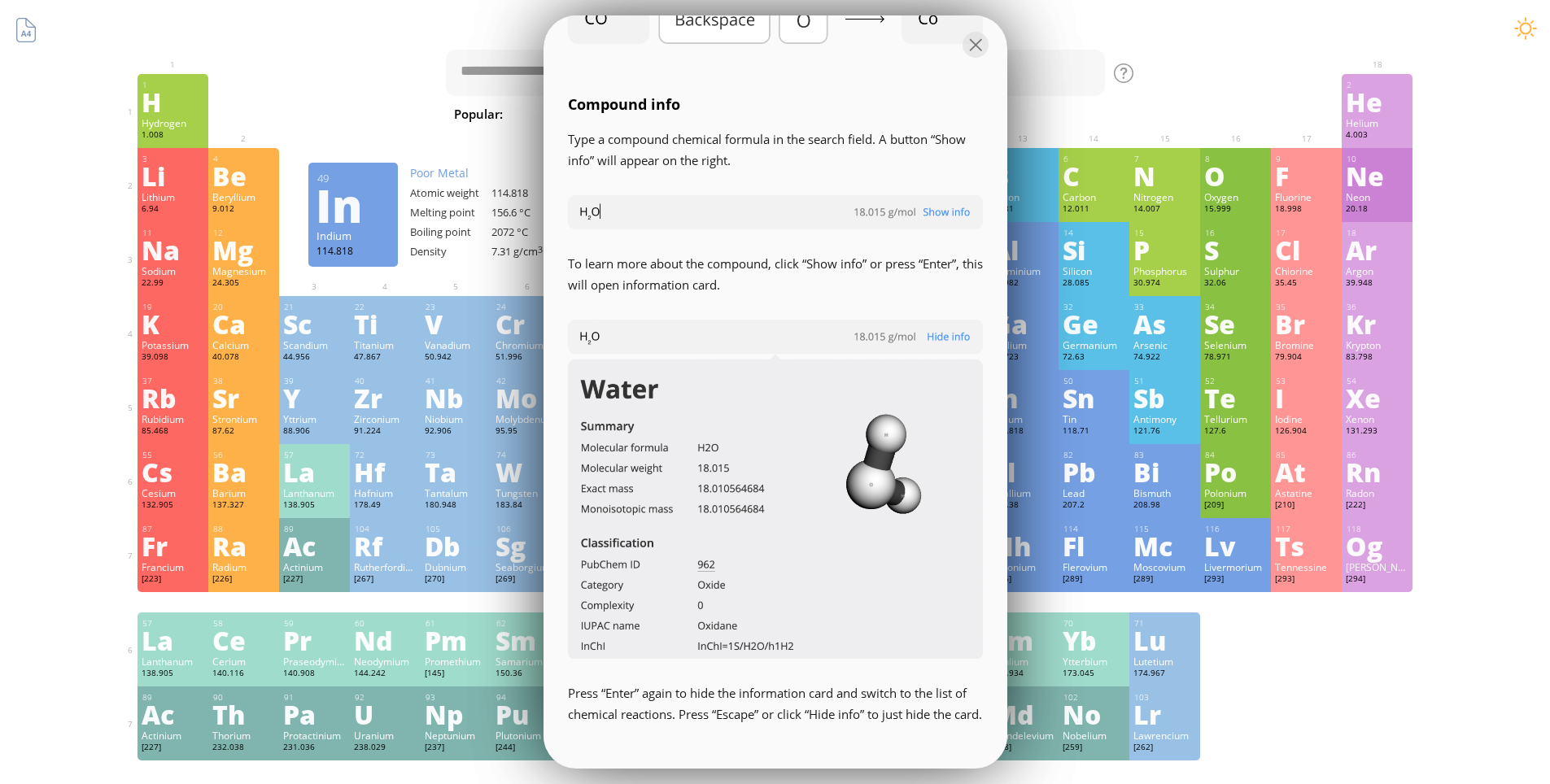
scroll to position [325, 0]
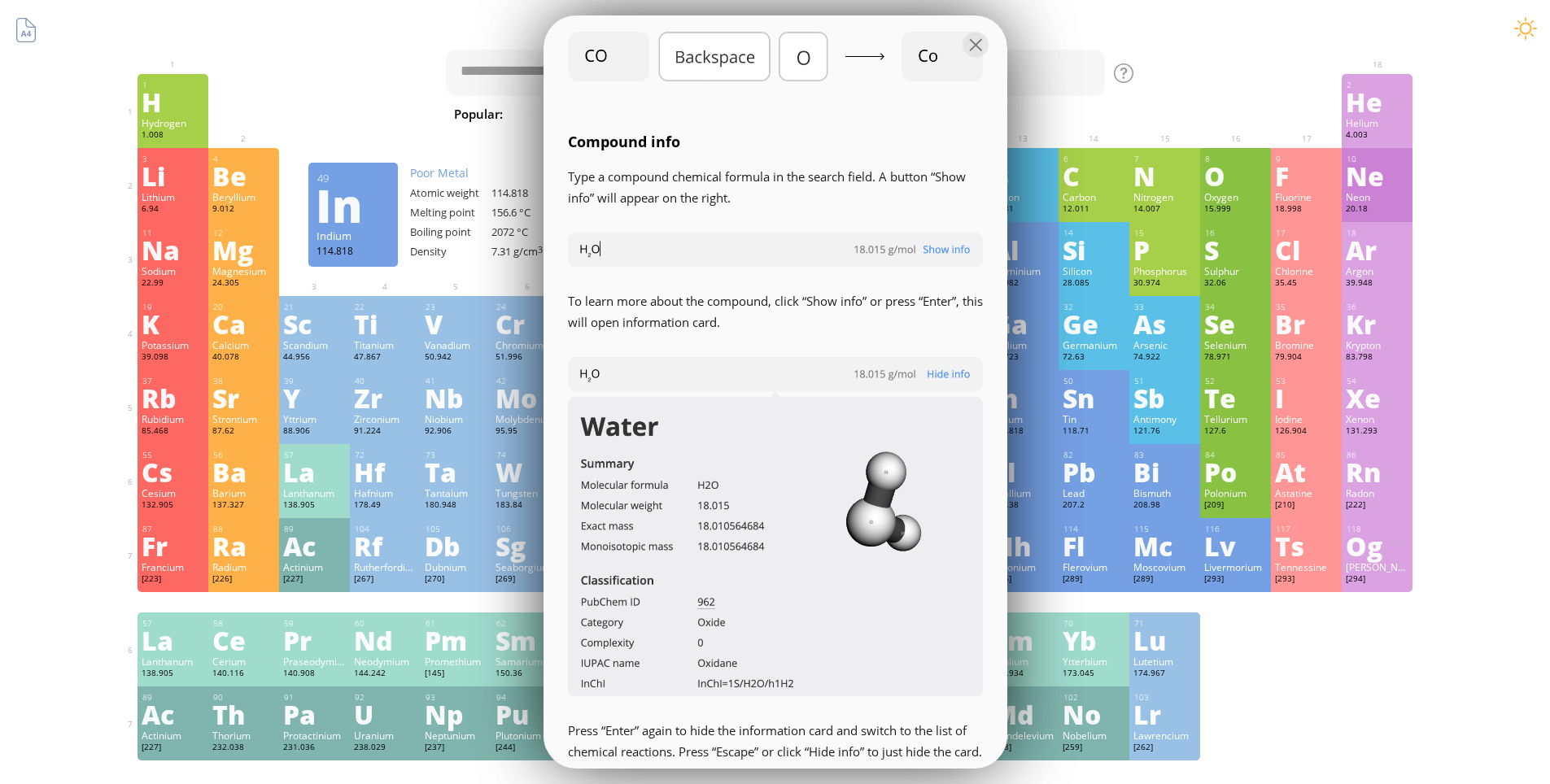
click at [670, 231] on div "Type a compound chemical formula in the search field. A button “Show info” will…" at bounding box center [775, 465] width 415 height 596
click at [590, 243] on img at bounding box center [775, 249] width 415 height 34
click at [587, 245] on img at bounding box center [775, 249] width 415 height 34
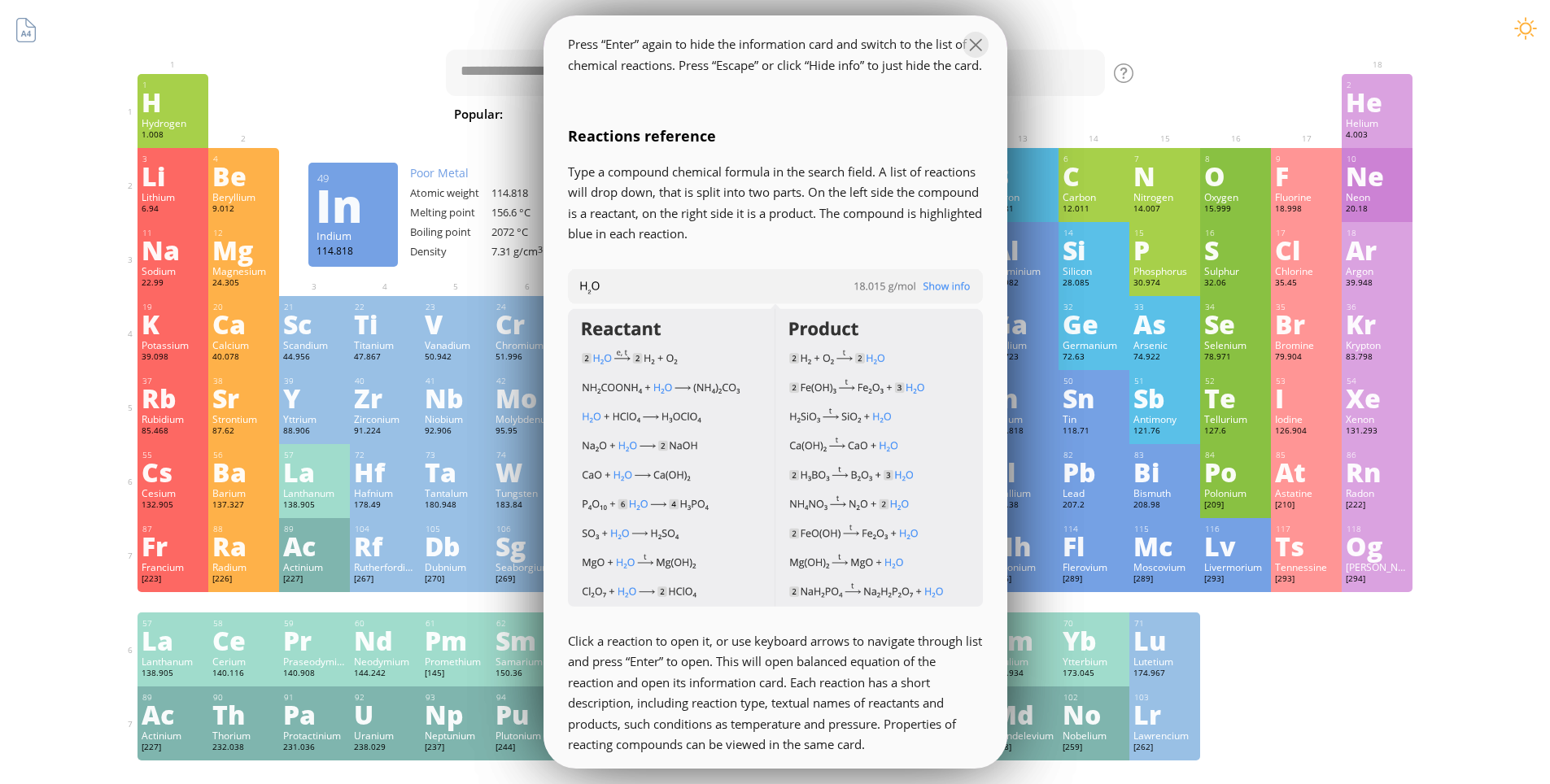
scroll to position [894, 0]
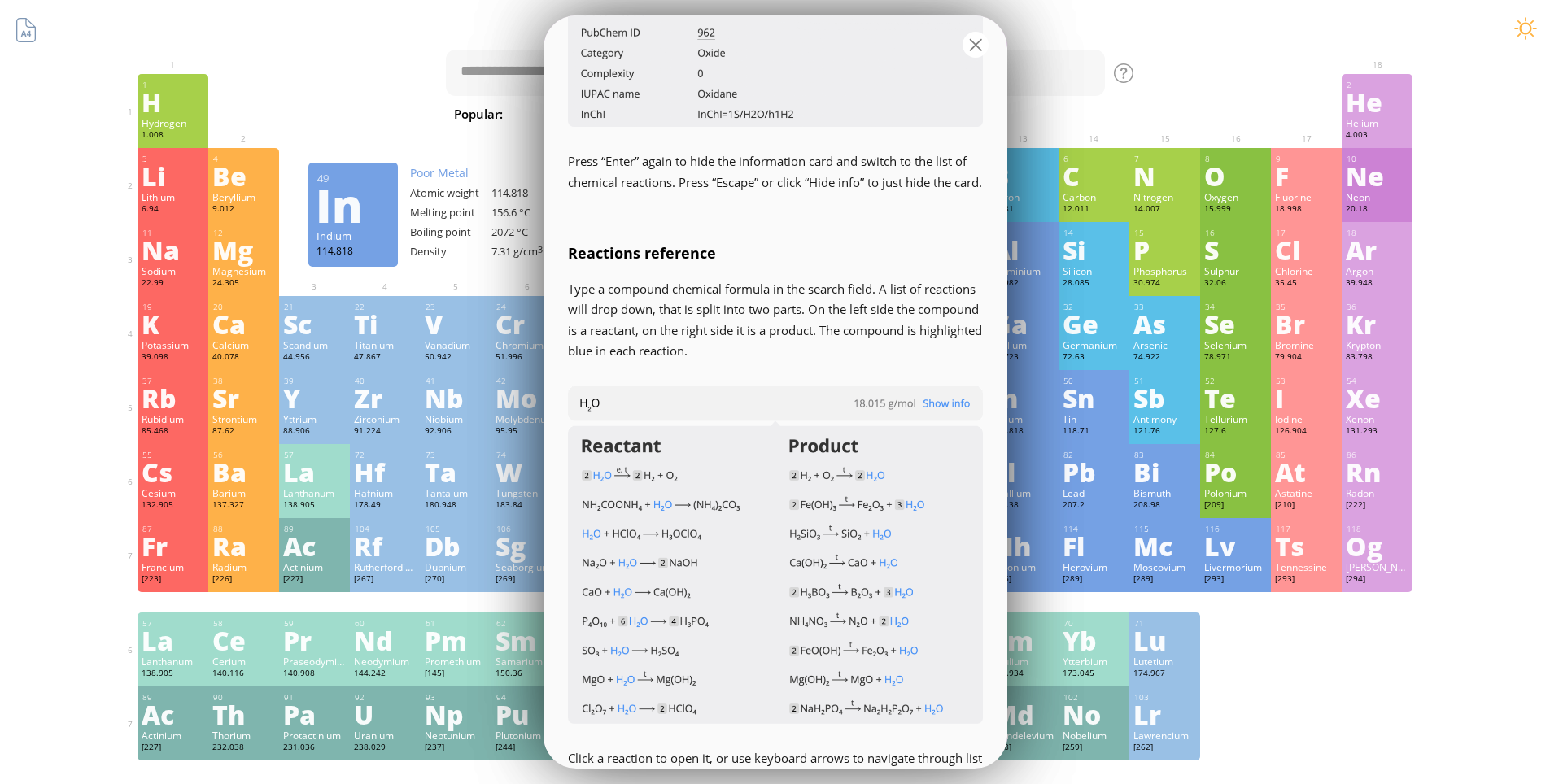
click at [971, 37] on div at bounding box center [975, 44] width 26 height 26
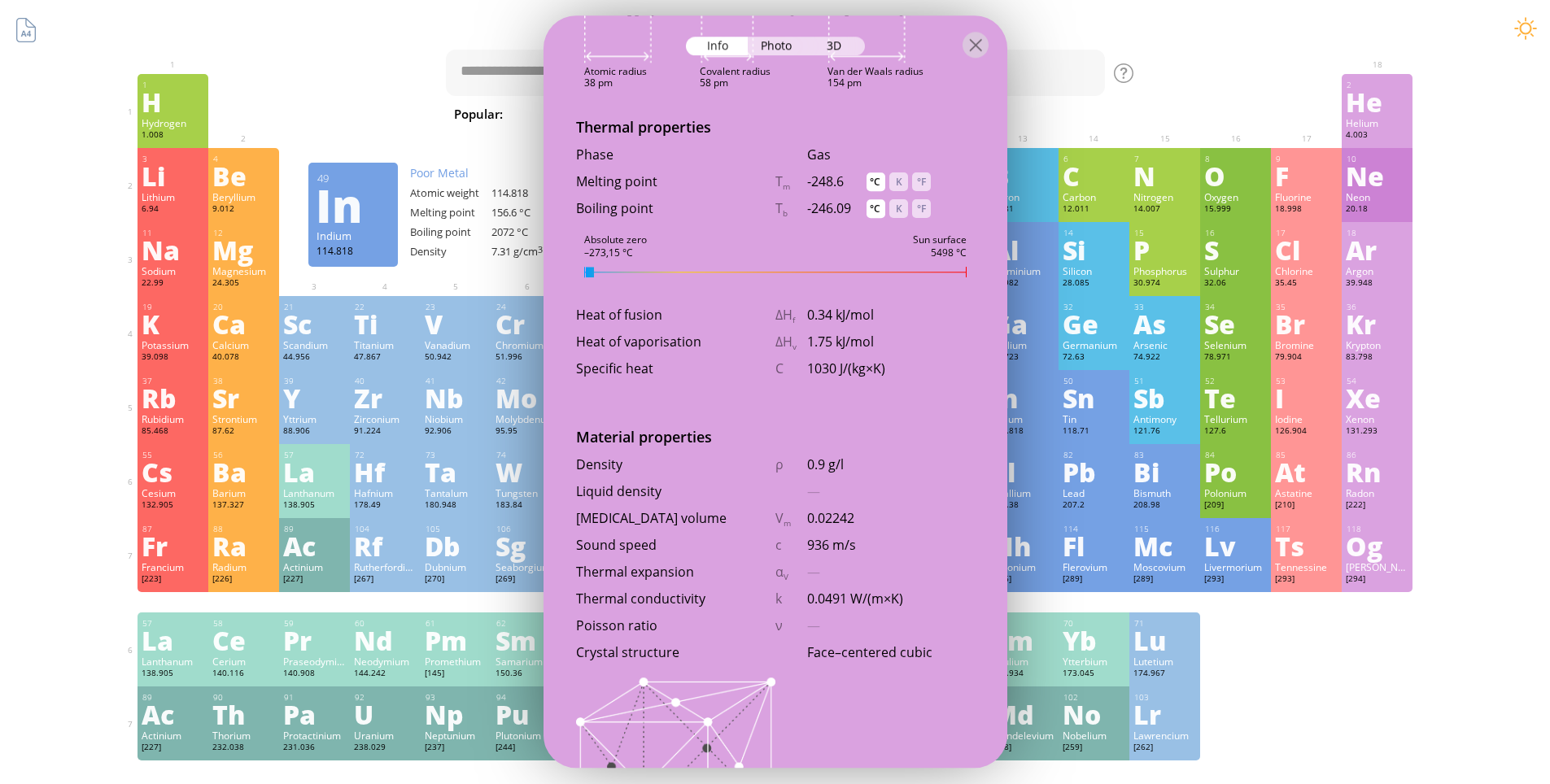
click at [1100, 21] on h1 "Talbica. Interactive chemistry" at bounding box center [775, 25] width 1302 height 33
click at [992, 54] on div at bounding box center [775, 44] width 464 height 57
click at [968, 51] on div at bounding box center [976, 44] width 26 height 26
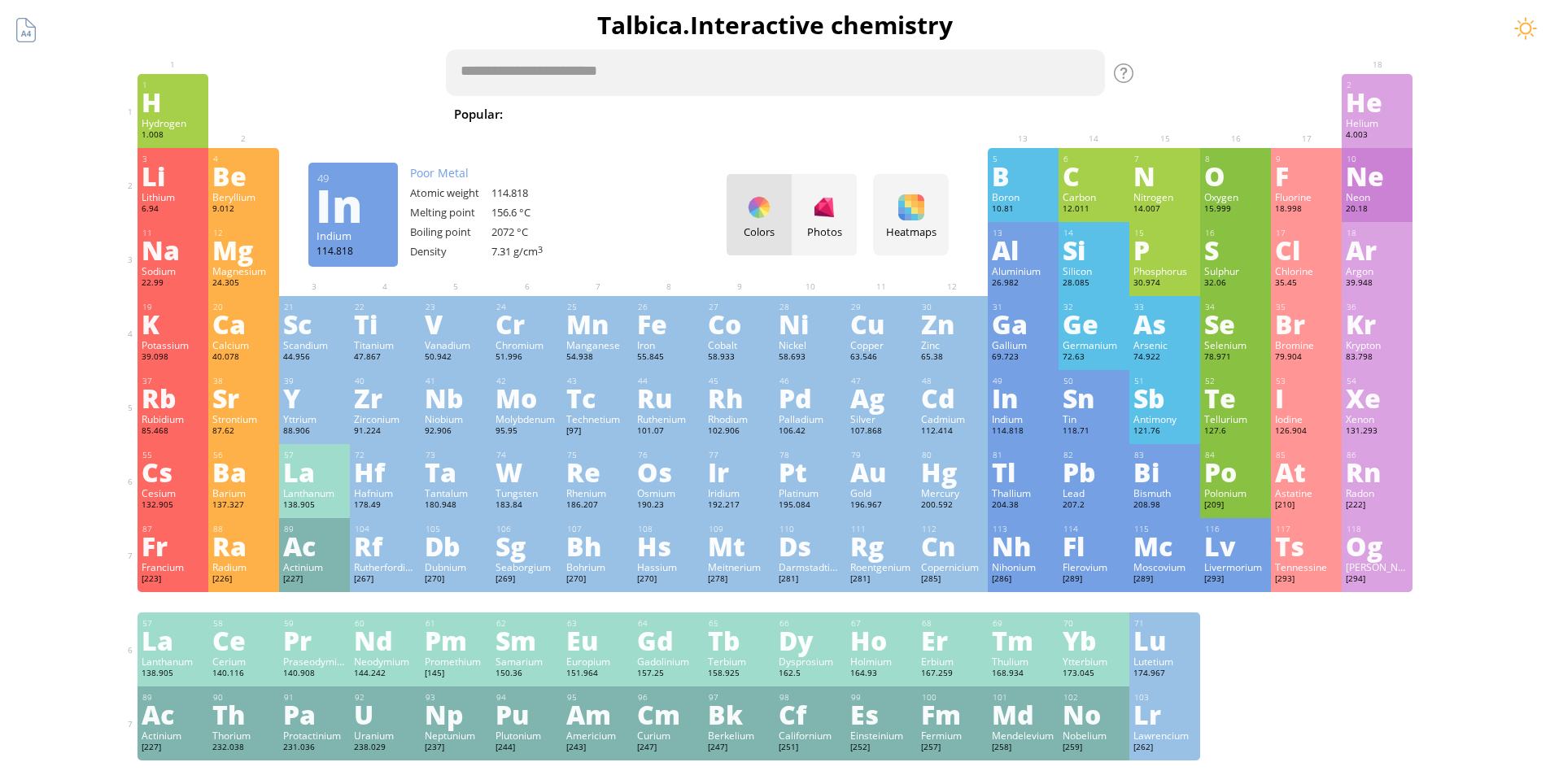
click at [824, 71] on textarea at bounding box center [775, 73] width 659 height 46
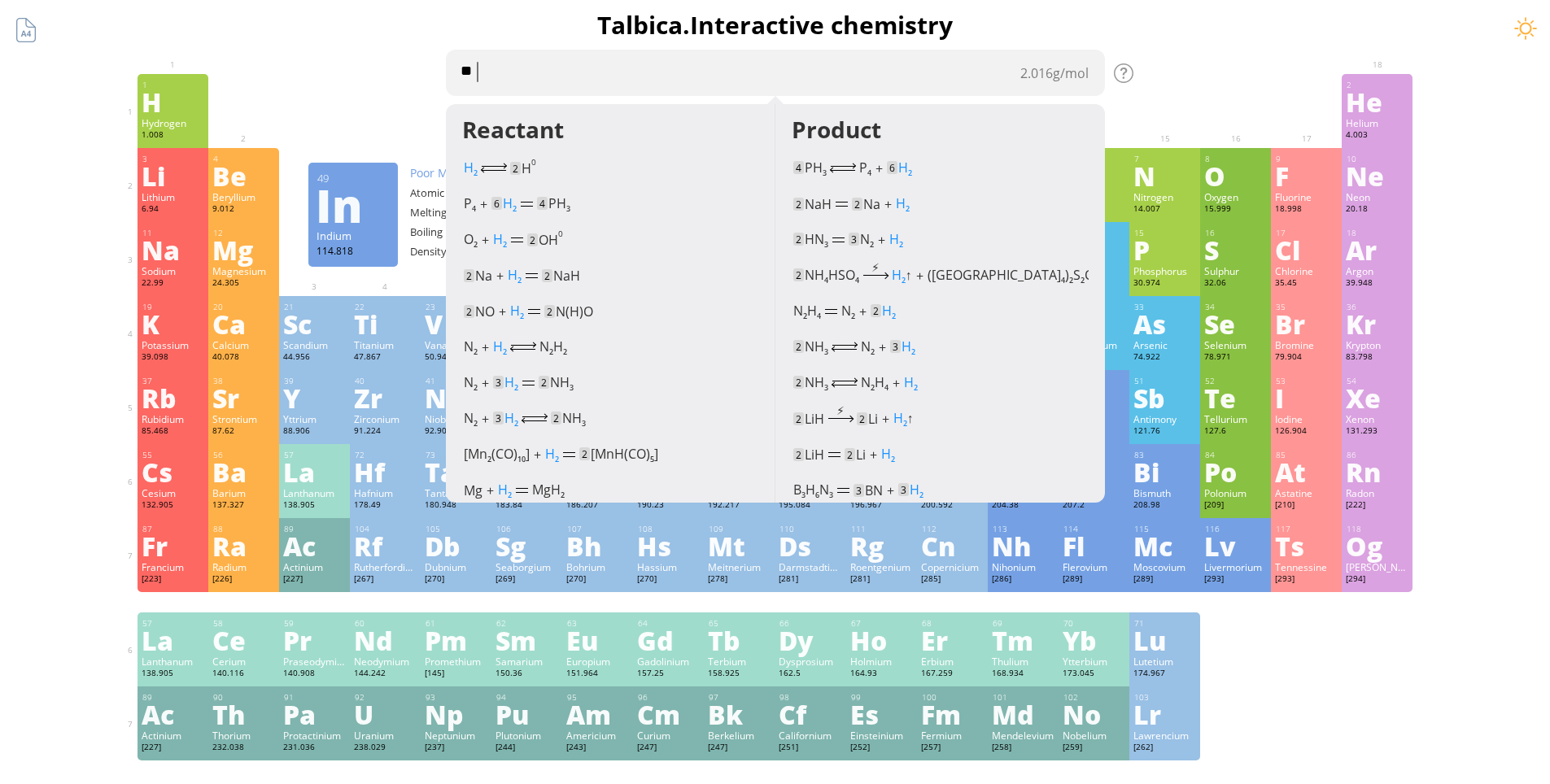
type textarea "***"
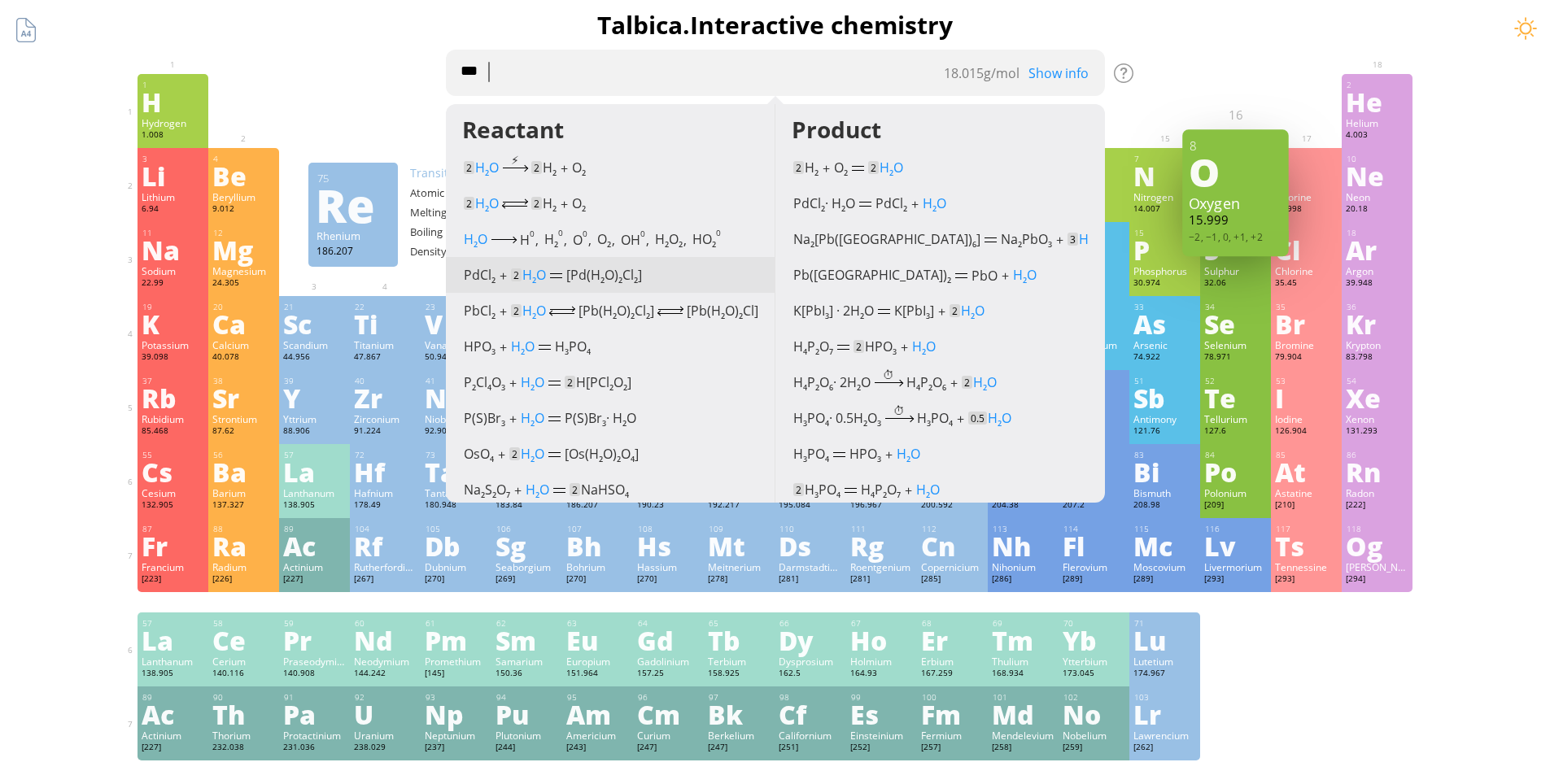
scroll to position [81, 0]
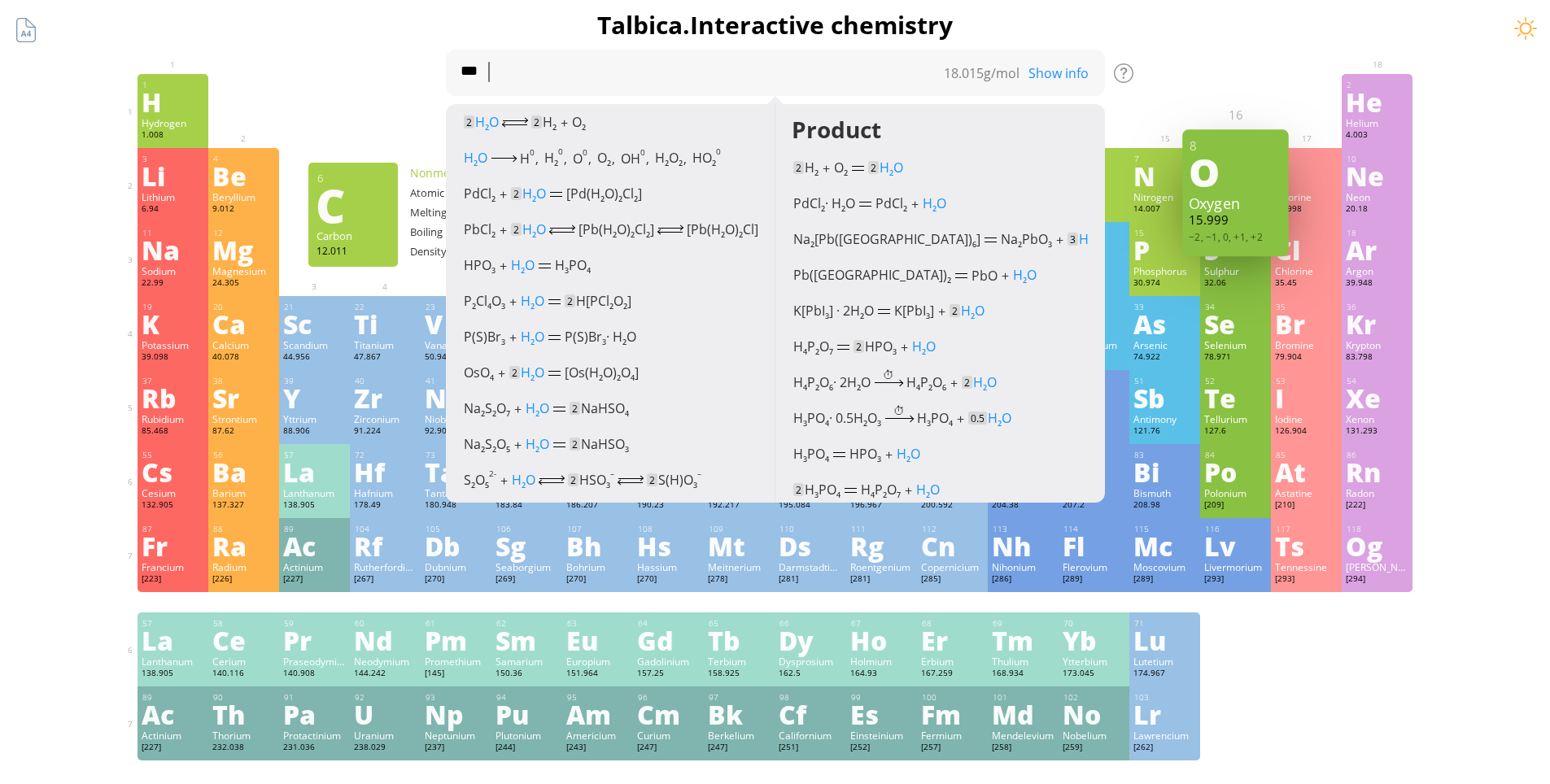
click at [1192, 95] on div at bounding box center [1164, 85] width 71 height 24
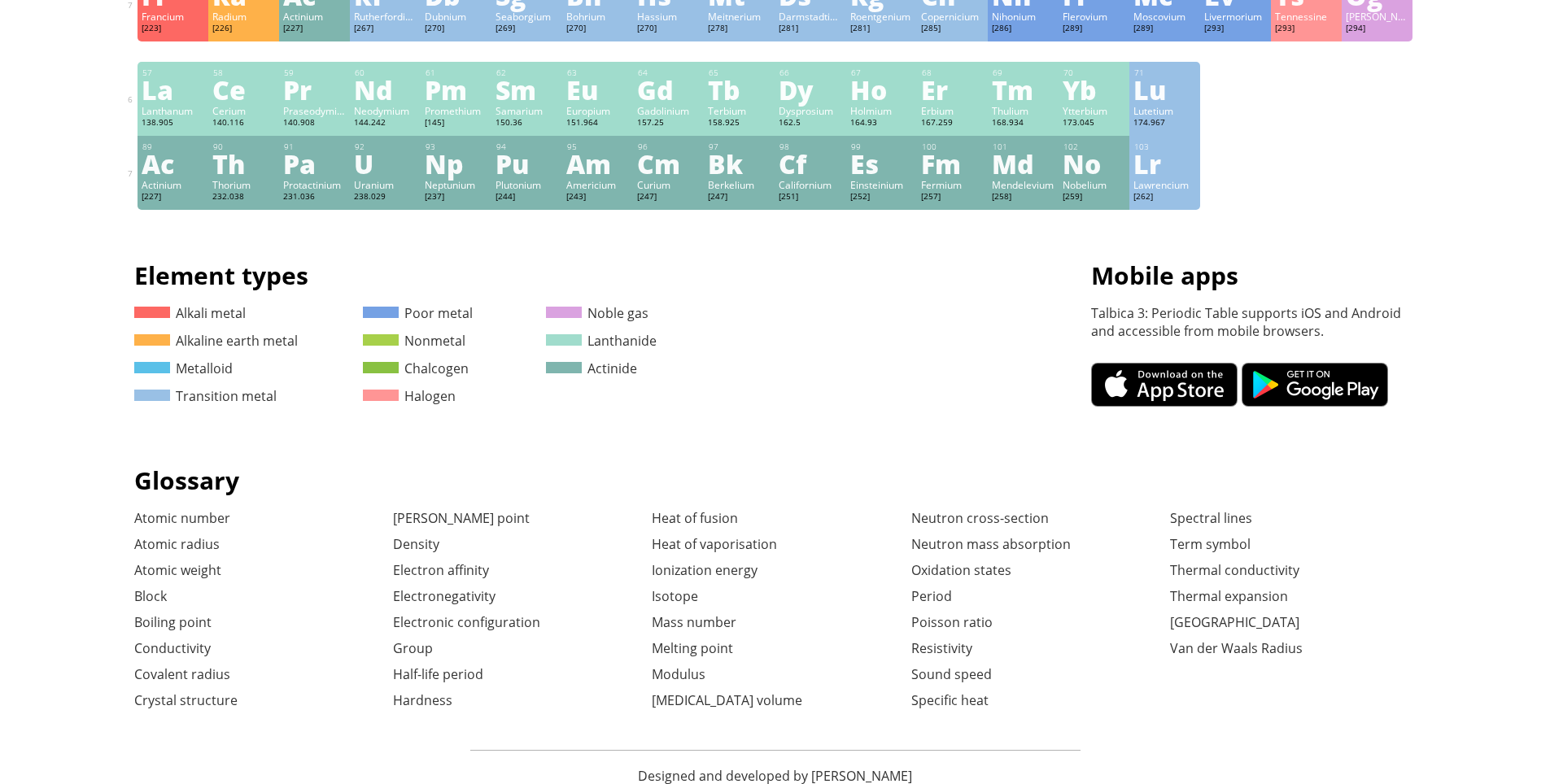
scroll to position [452, 0]
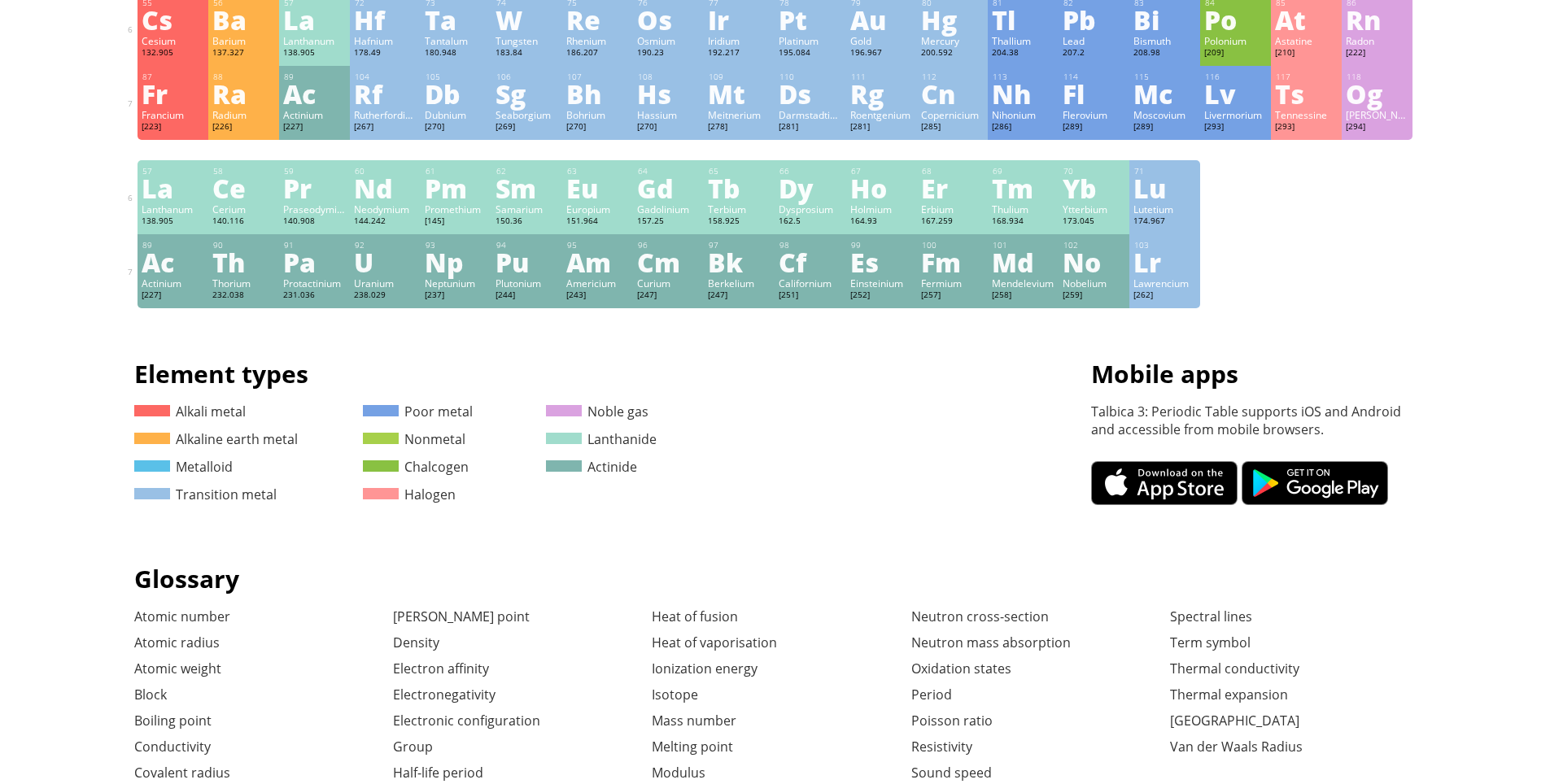
click at [597, 261] on ya-tr-span "Am" at bounding box center [588, 261] width 45 height 37
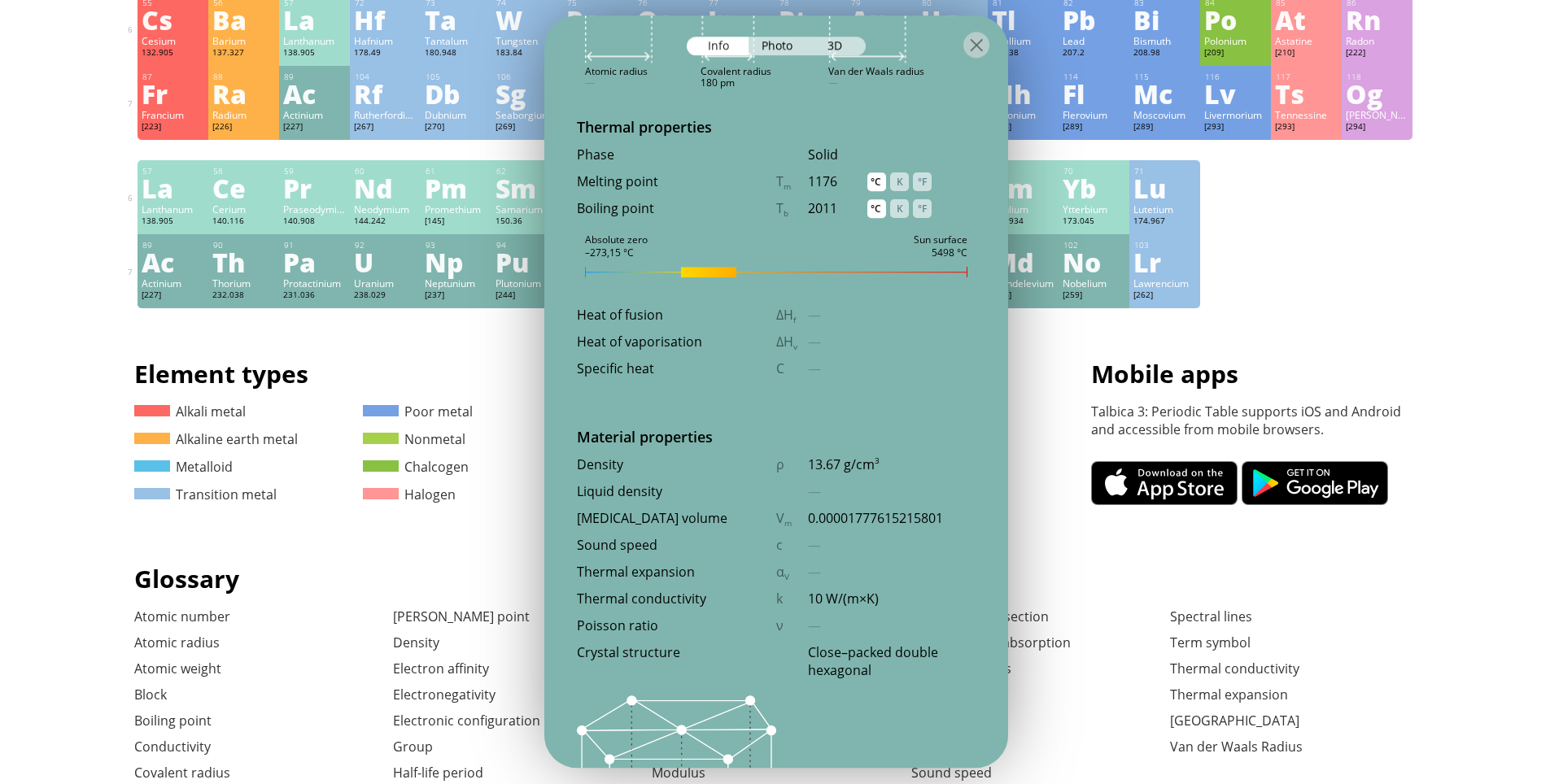
drag, startPoint x: 709, startPoint y: 274, endPoint x: 979, endPoint y: 274, distance: 270.0
click at [979, 274] on div "Absolute zero –273,15 °C Sun surface 5498 °C" at bounding box center [776, 272] width 464 height 11
drag, startPoint x: 978, startPoint y: 271, endPoint x: 949, endPoint y: 271, distance: 29.0
click at [973, 271] on div "Absolute zero –273,15 °C Sun surface 5498 °C" at bounding box center [776, 272] width 464 height 11
click at [948, 271] on div at bounding box center [776, 271] width 383 height 1
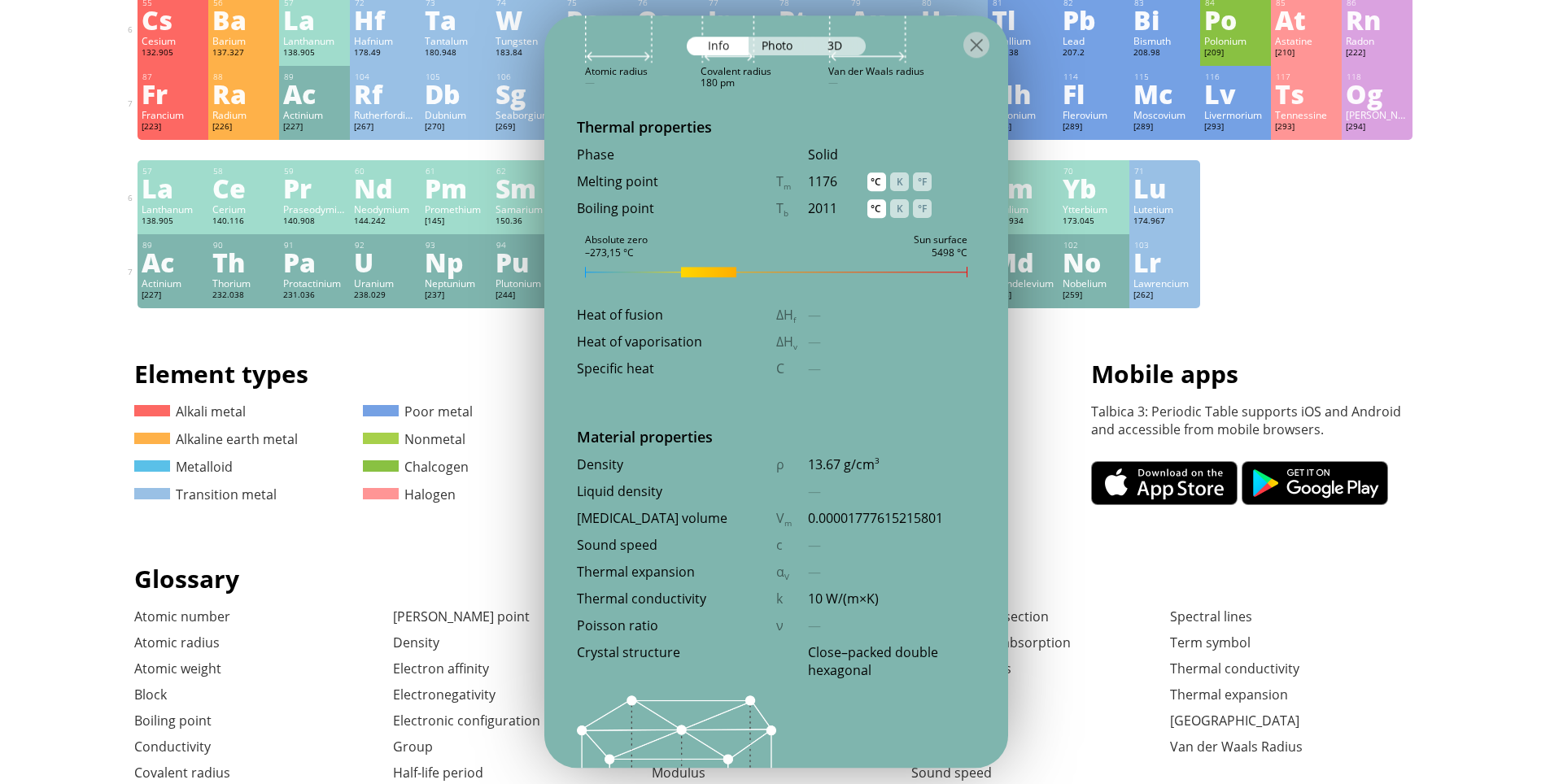
click at [672, 271] on div at bounding box center [776, 271] width 383 height 1
click at [686, 269] on div at bounding box center [776, 272] width 383 height 11
drag, startPoint x: 674, startPoint y: 270, endPoint x: 609, endPoint y: 270, distance: 65.0
click at [613, 270] on div at bounding box center [776, 272] width 383 height 11
click at [585, 270] on div at bounding box center [776, 272] width 383 height 11
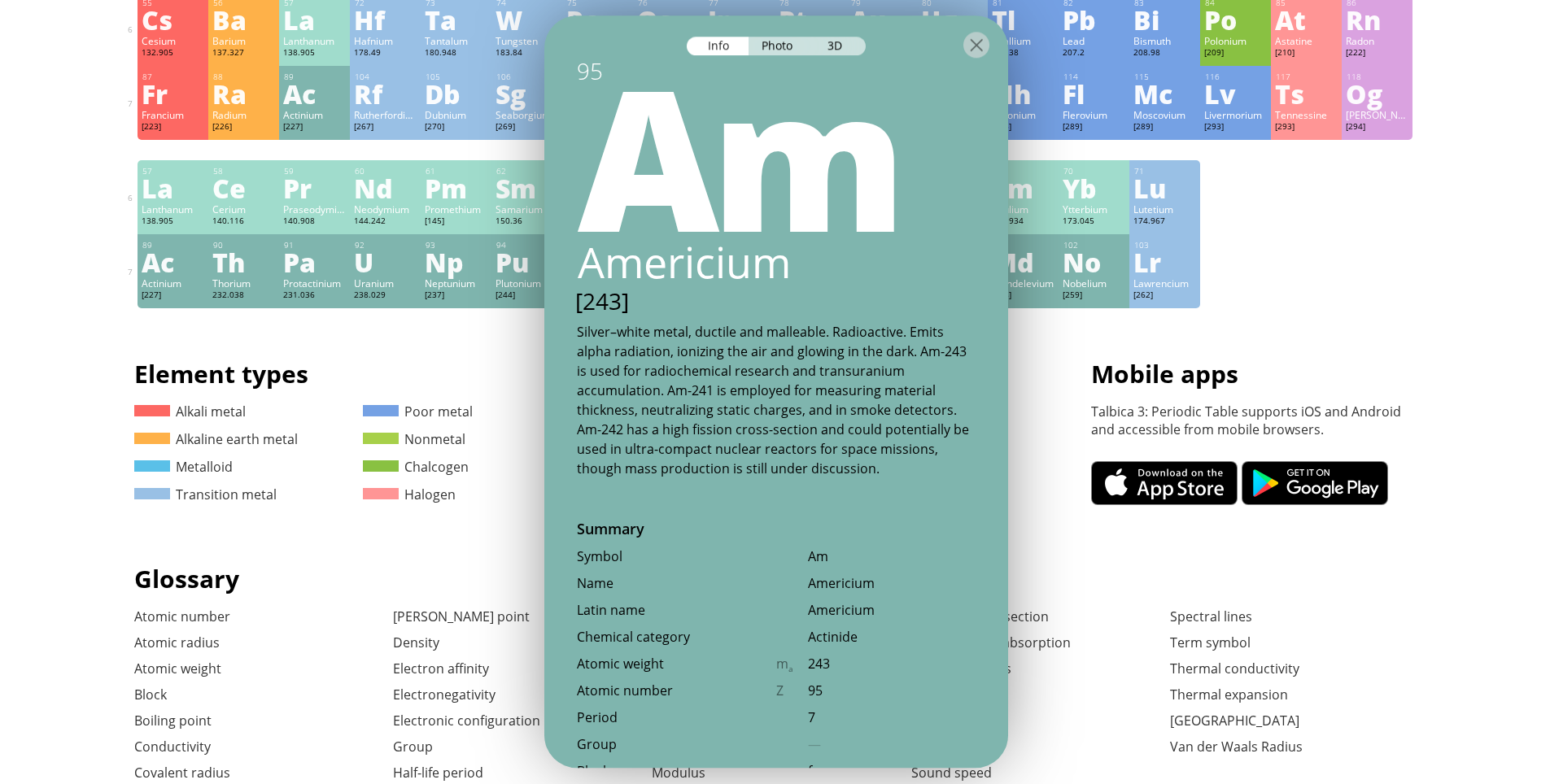
scroll to position [127, 0]
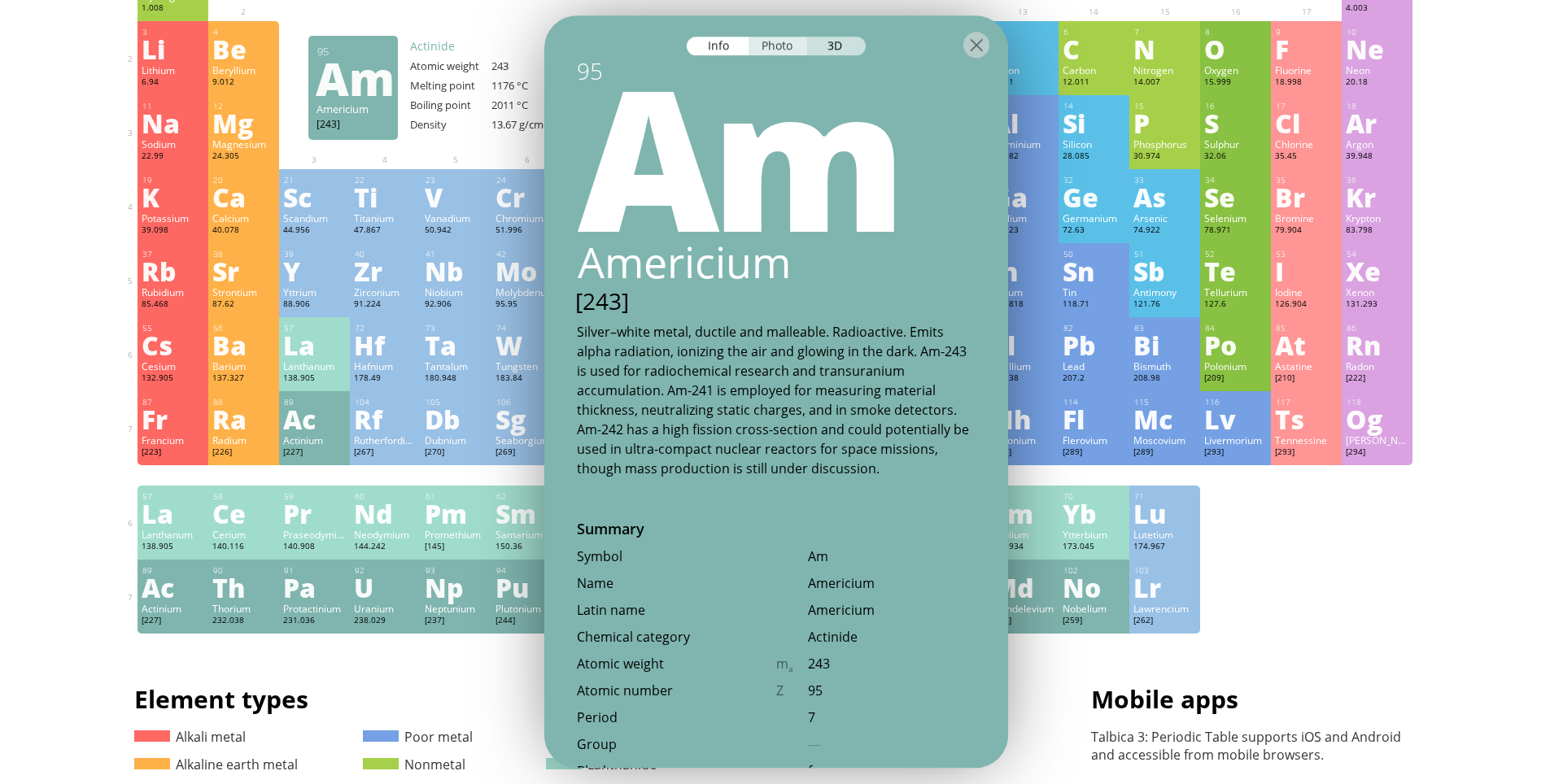
click at [773, 52] on ya-tr-span "Photo" at bounding box center [777, 45] width 31 height 16
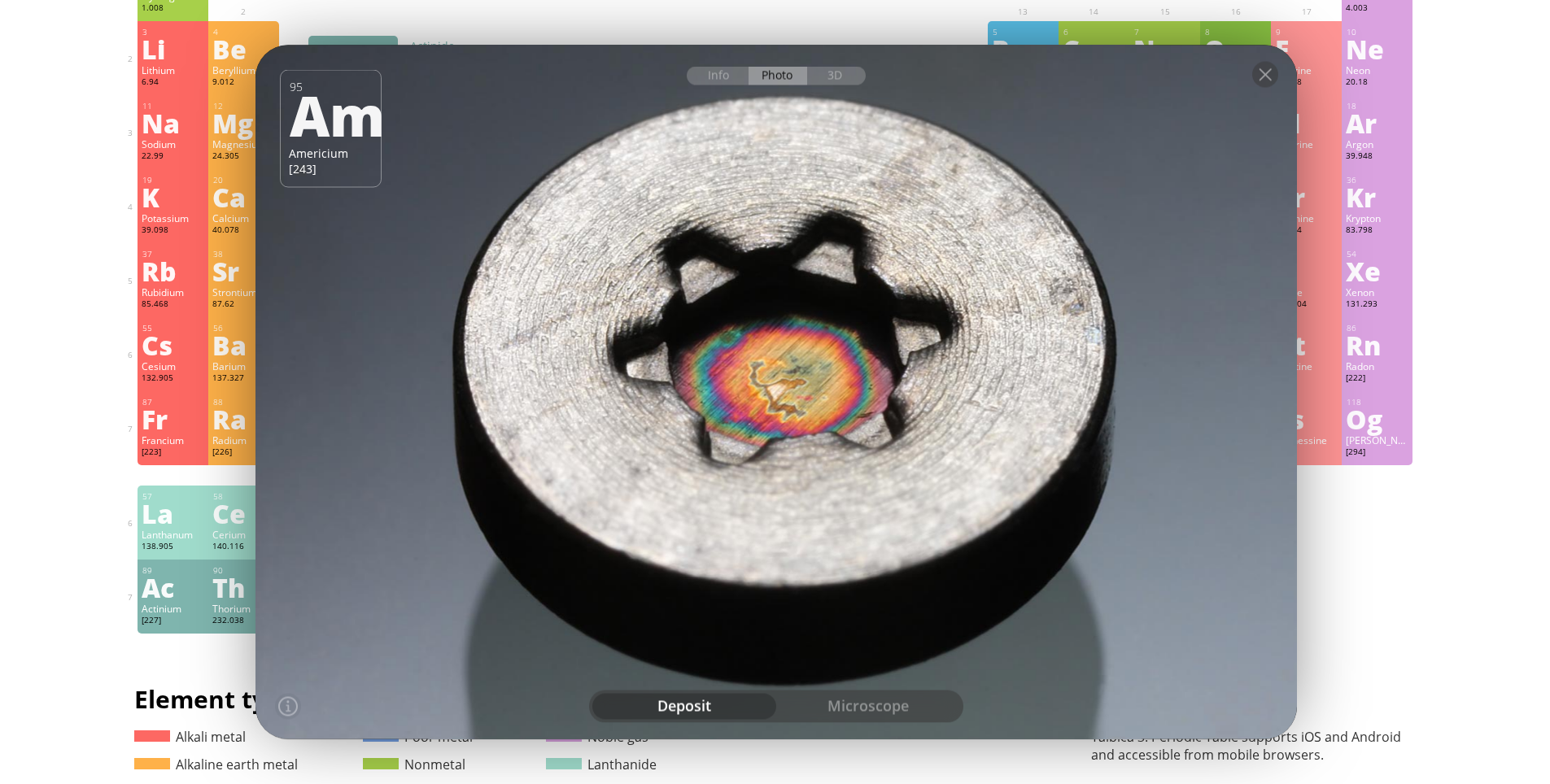
drag, startPoint x: 843, startPoint y: 333, endPoint x: 836, endPoint y: 343, distance: 12.2
click at [842, 352] on div at bounding box center [776, 392] width 1052 height 701
click at [828, 71] on ya-tr-span "3D" at bounding box center [835, 75] width 15 height 16
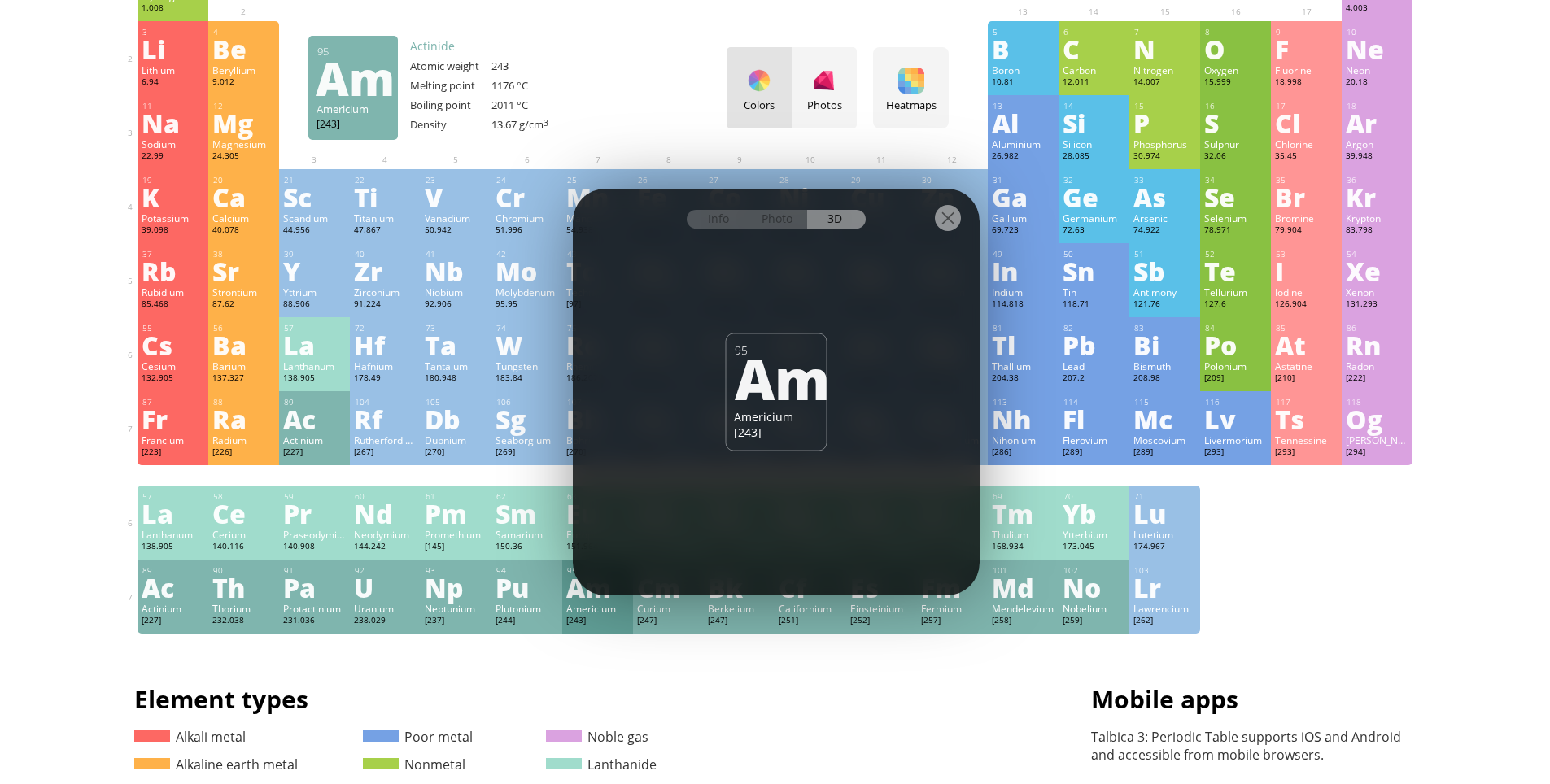
click at [754, 406] on div "Am" at bounding box center [774, 378] width 80 height 56
drag, startPoint x: 779, startPoint y: 329, endPoint x: 758, endPoint y: 418, distance: 91.4
click at [768, 377] on div "Info Photo 3D Info Photo 3D 95 Am Americium [243] A small button from an ioniza…" at bounding box center [776, 392] width 407 height 407
click at [798, 443] on div "95 Am Americium [243]" at bounding box center [776, 392] width 102 height 118
drag, startPoint x: 1396, startPoint y: 462, endPoint x: 1406, endPoint y: 470, distance: 12.8
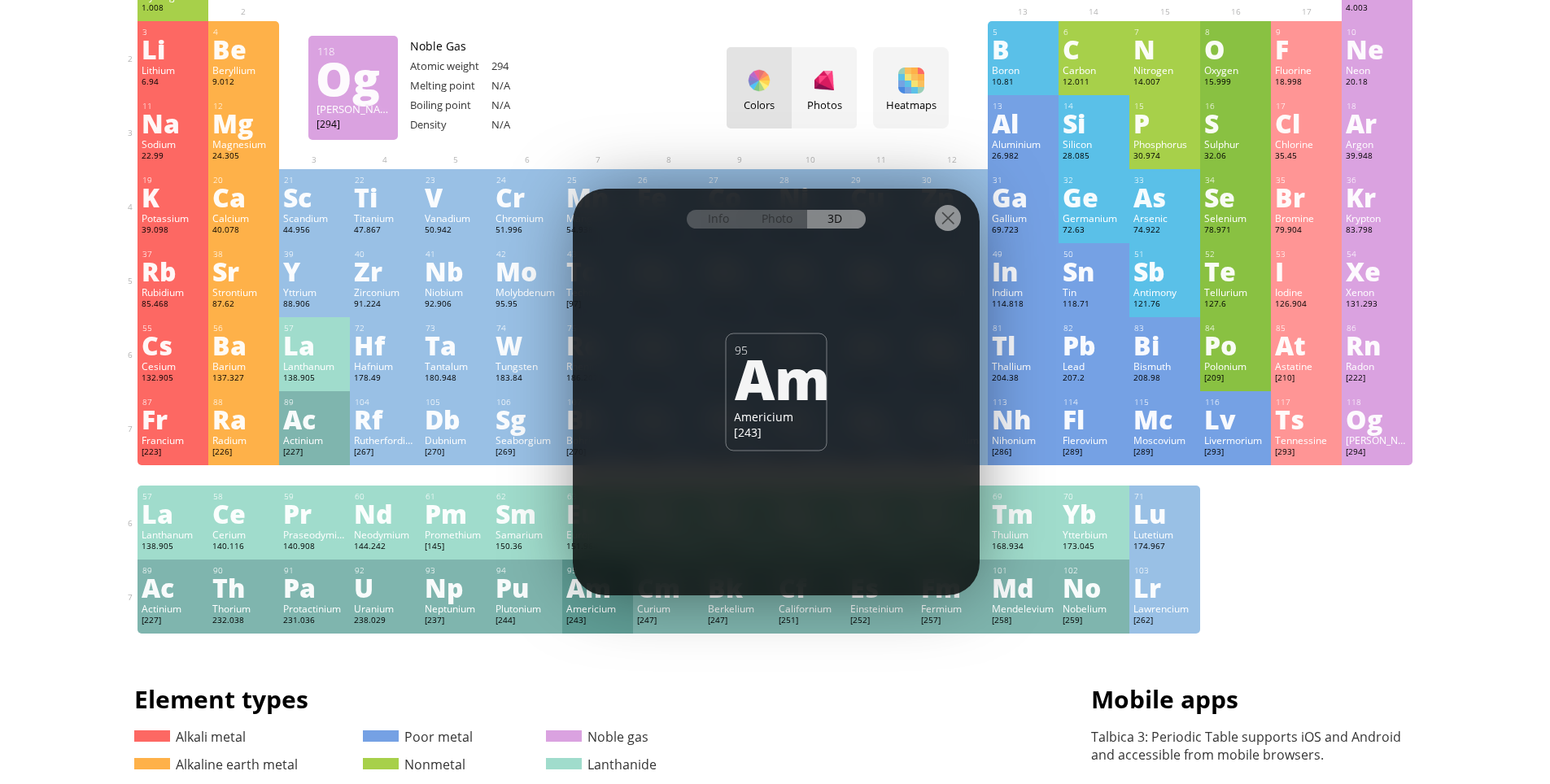
click at [1403, 468] on div "1 H Hydrogen 1.008 −1, +1 −1, +1 -259.14 °C -252.87 °C 0.0899 g/l 1s 1 2 He Hel…" at bounding box center [775, 290] width 1275 height 686
click at [1266, 480] on div at bounding box center [1235, 478] width 62 height 13
click at [962, 212] on div at bounding box center [776, 217] width 407 height 57
click at [958, 216] on div at bounding box center [947, 217] width 26 height 26
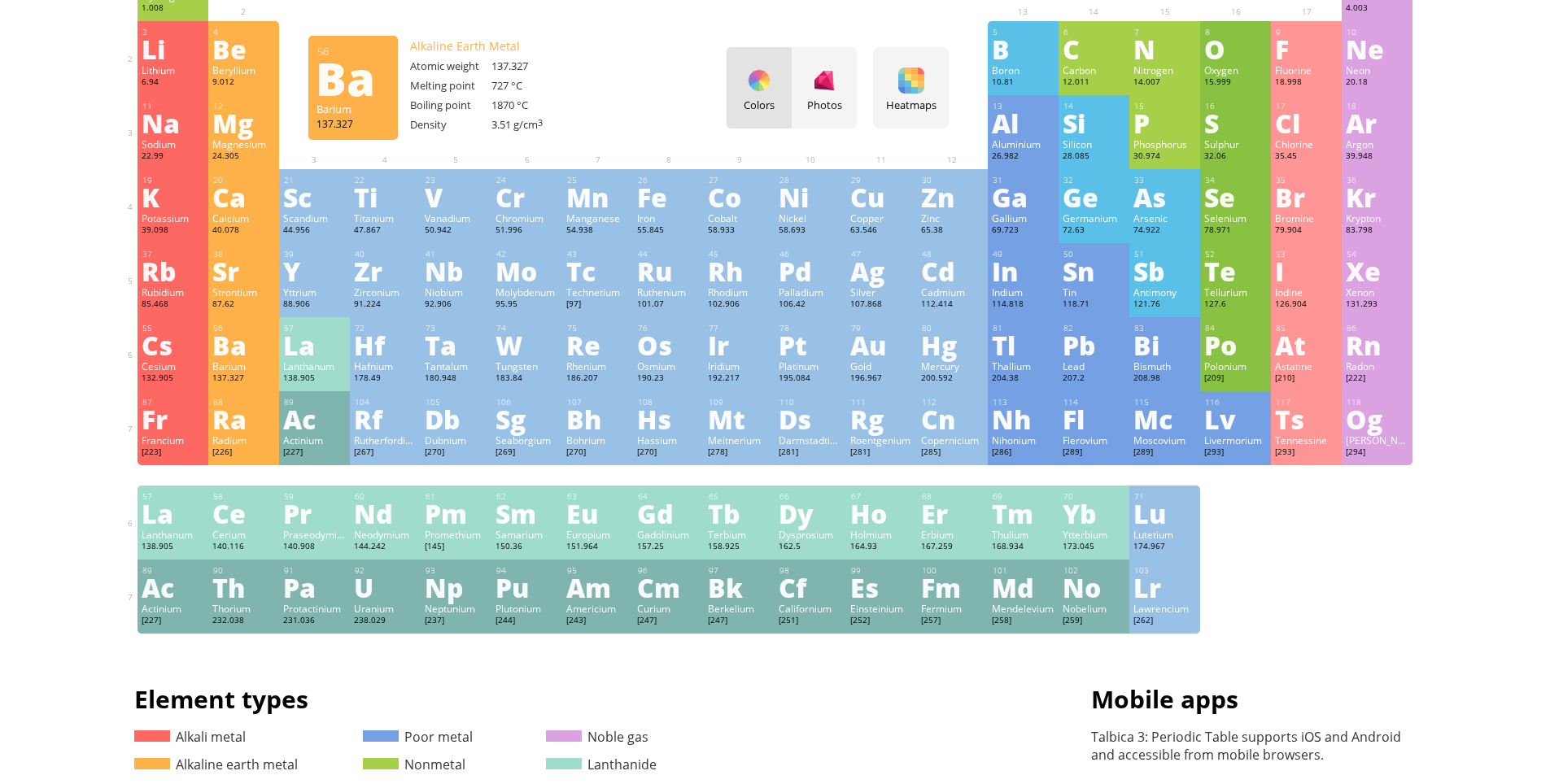
click at [261, 363] on div "Barium" at bounding box center [243, 366] width 62 height 13
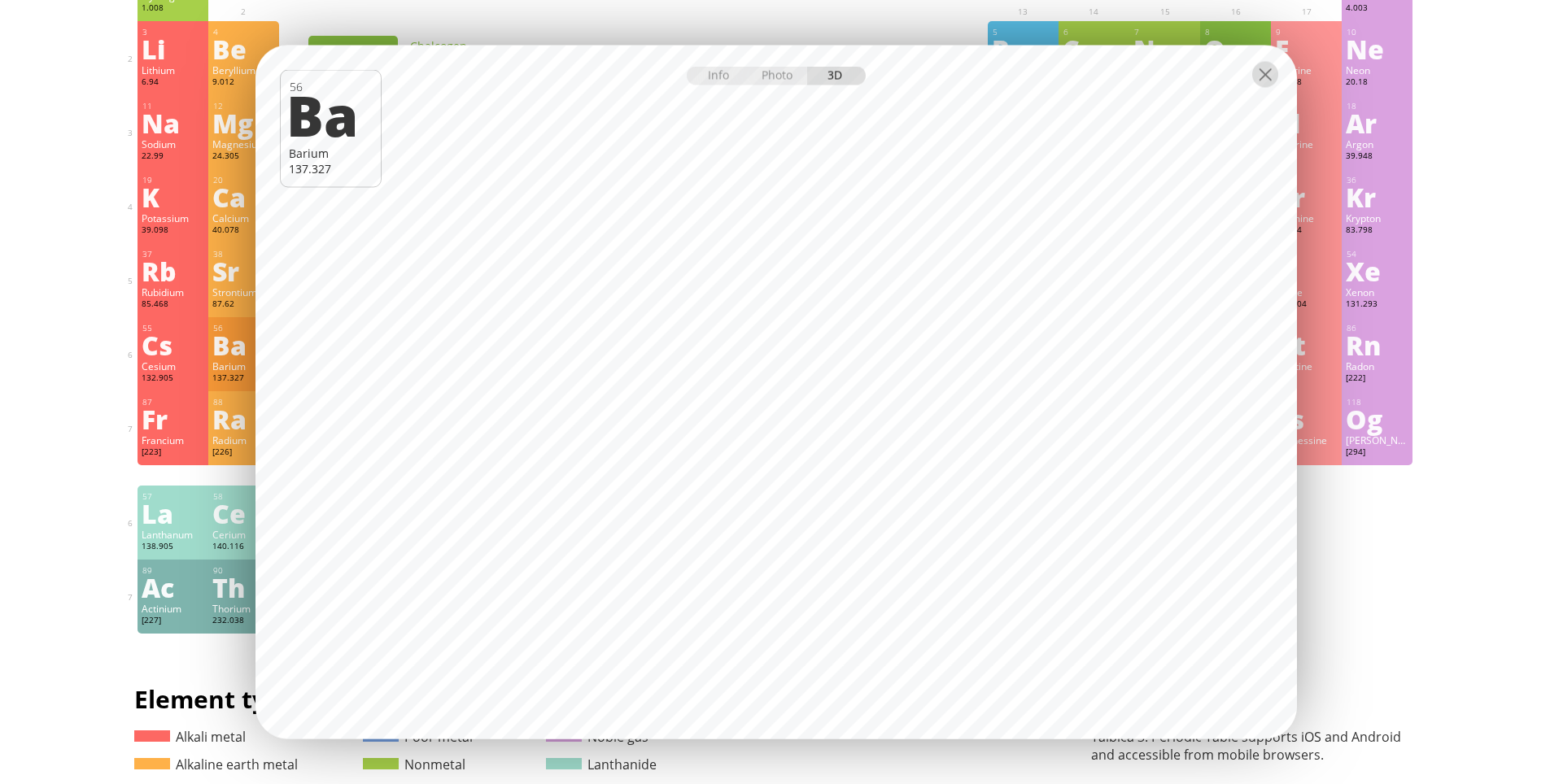
click at [1266, 77] on div at bounding box center [1265, 75] width 26 height 26
